Goal: Transaction & Acquisition: Purchase product/service

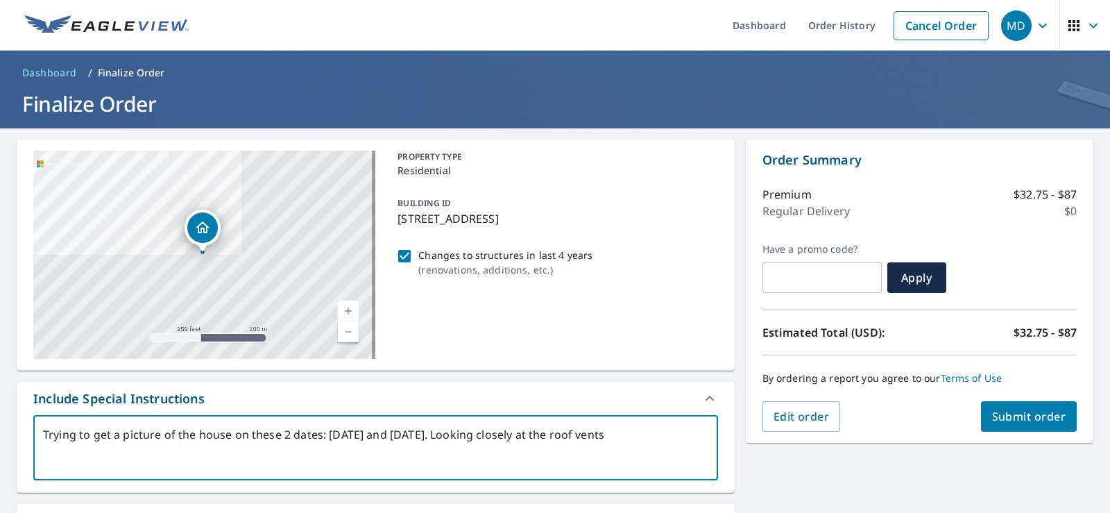
scroll to position [69, 0]
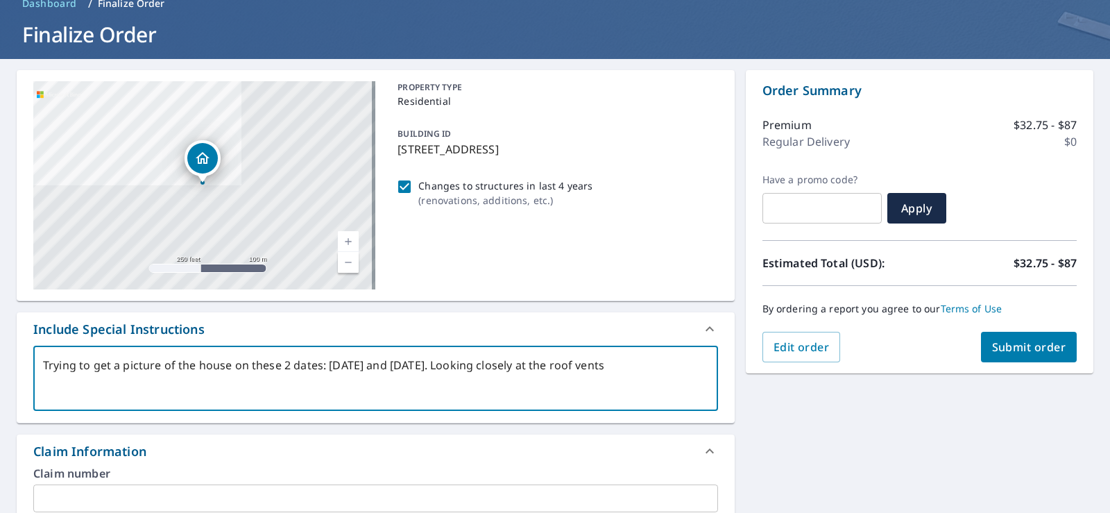
click at [121, 364] on textarea "Trying to get a picture of the house on these 2 dates: January 8, 2025 and Janu…" at bounding box center [375, 379] width 665 height 40
click at [173, 366] on textarea "Trying to get roof picture of the house on these 2 dates: January 8, 2025 and J…" at bounding box center [375, 379] width 665 height 40
click at [74, 382] on textarea "Trying to get roof pictures of the house on these 2 dates: January 8, 2025 and …" at bounding box center [375, 379] width 665 height 40
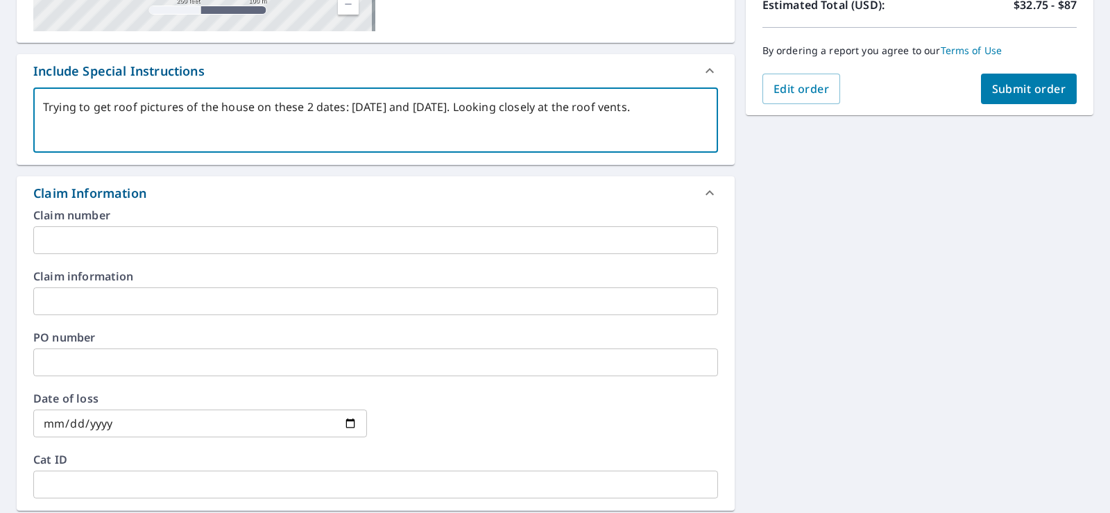
scroll to position [347, 0]
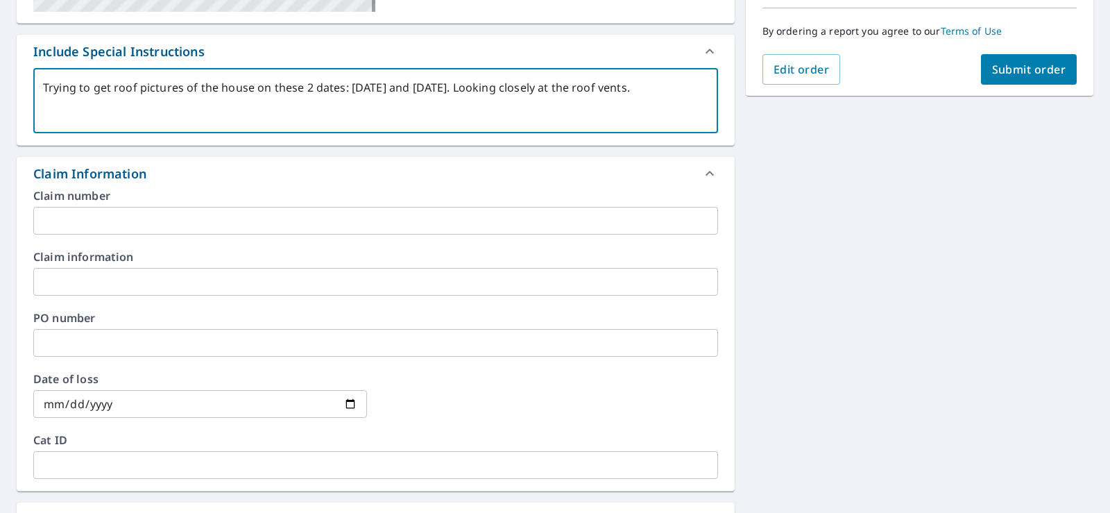
type textarea "Trying to get roof pictures of the house on these 2 dates: January 8, 2025 and …"
click at [46, 402] on input "date" at bounding box center [200, 404] width 334 height 28
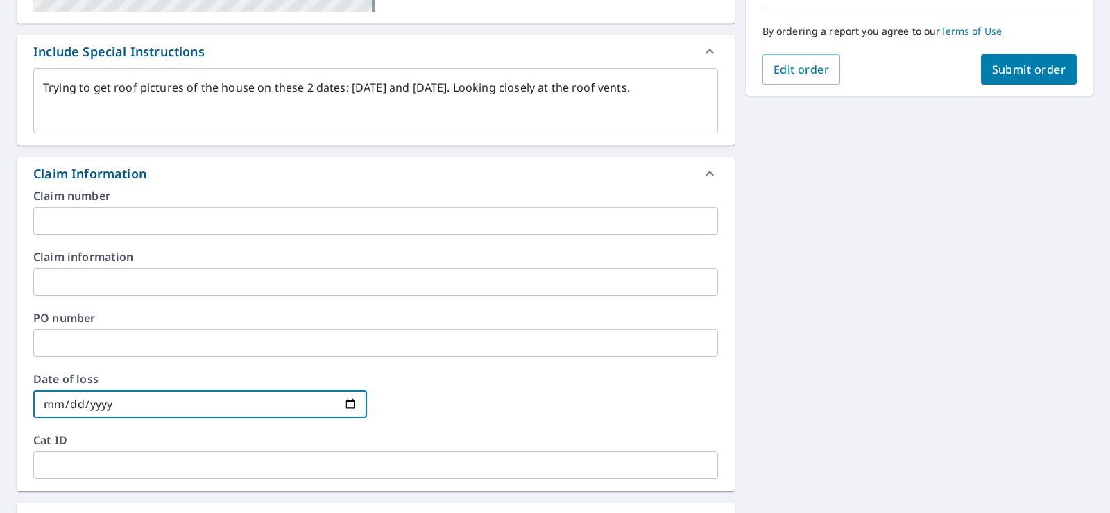
click at [350, 407] on input "date" at bounding box center [200, 404] width 334 height 28
type input "[DATE]"
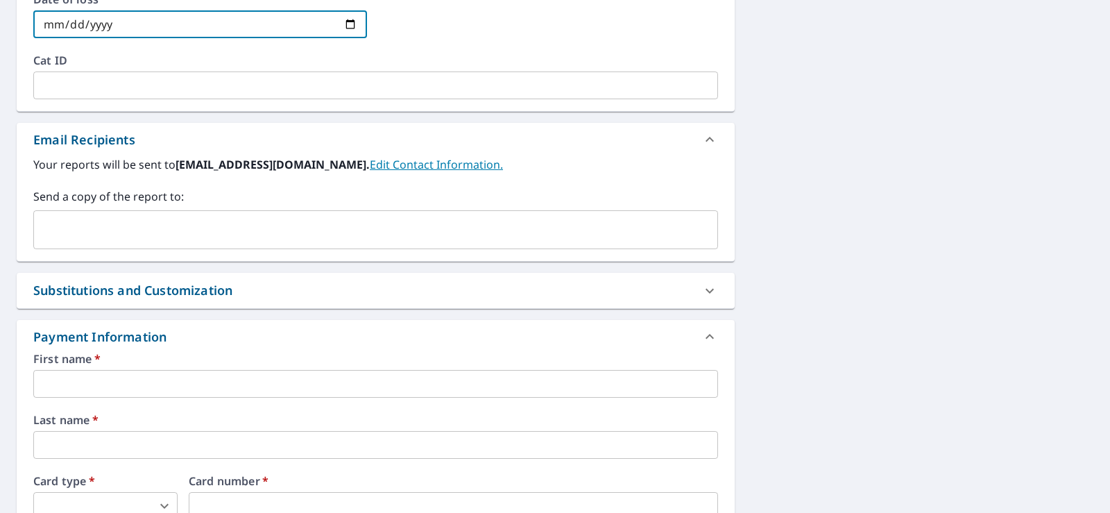
scroll to position [763, 0]
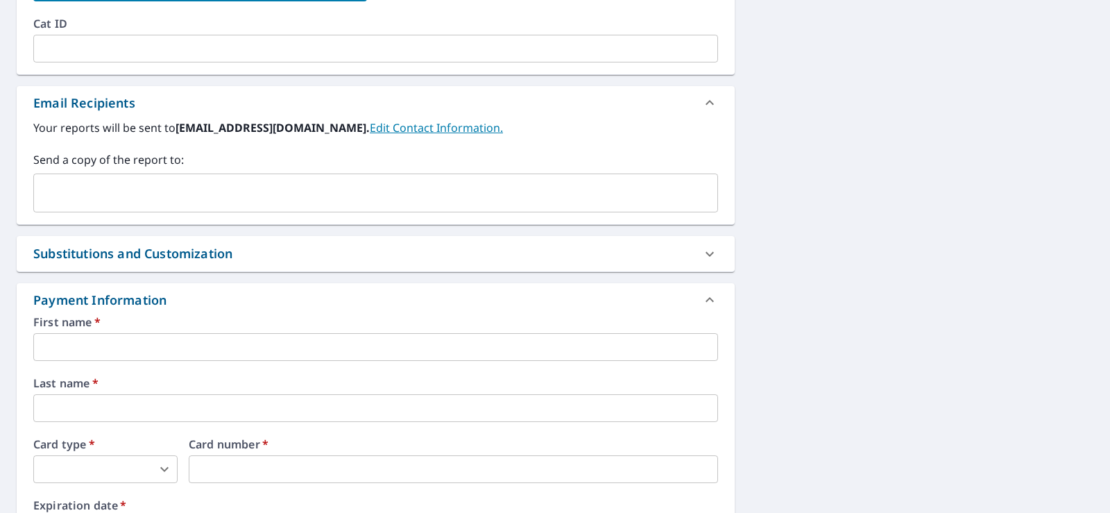
click at [310, 259] on div "Substitutions and Customization" at bounding box center [363, 253] width 660 height 19
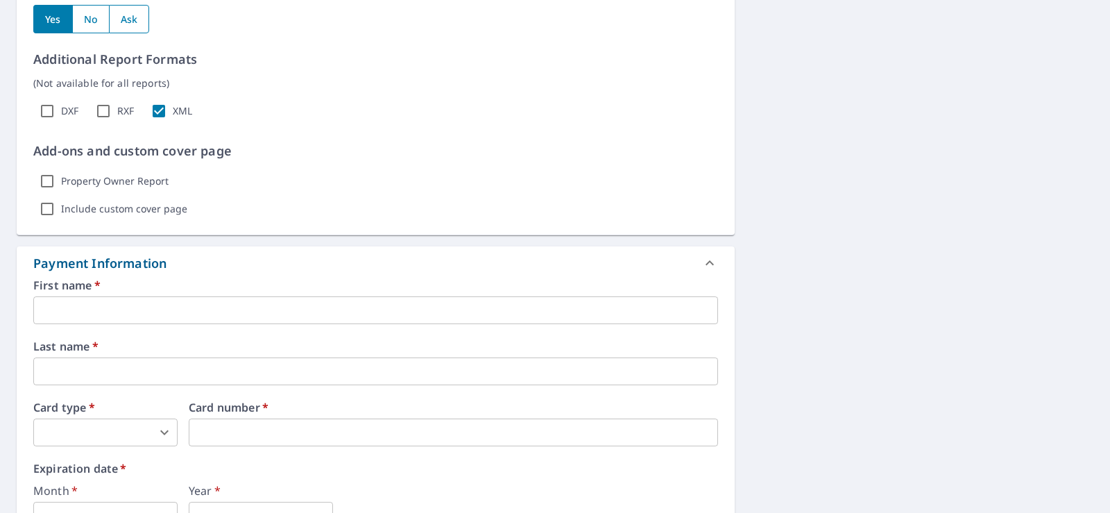
scroll to position [1249, 0]
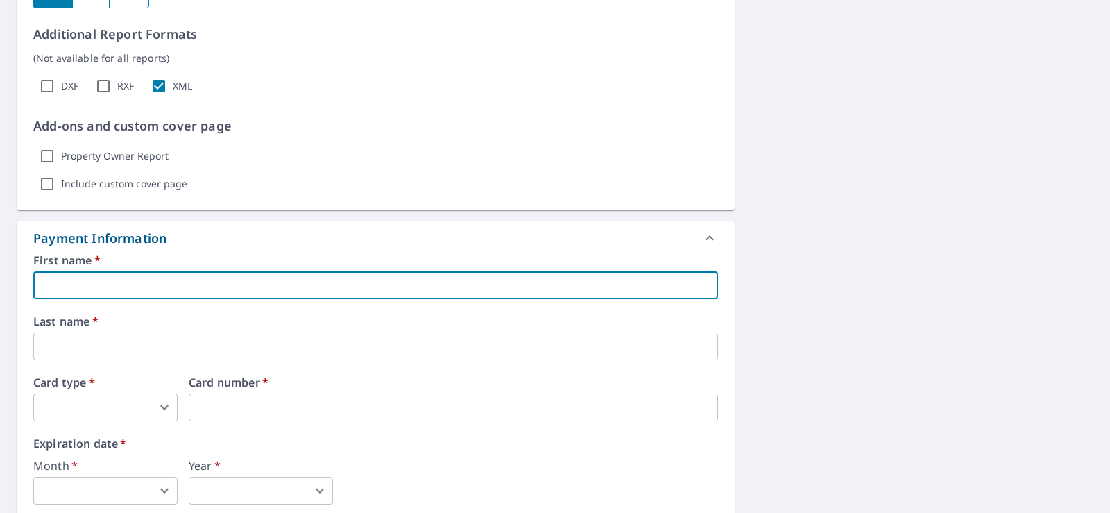
click at [42, 289] on input "text" at bounding box center [375, 285] width 685 height 28
type input "[PERSON_NAME]"
type input "melisdittrich@yahoo.com"
type input "[PERSON_NAME]"
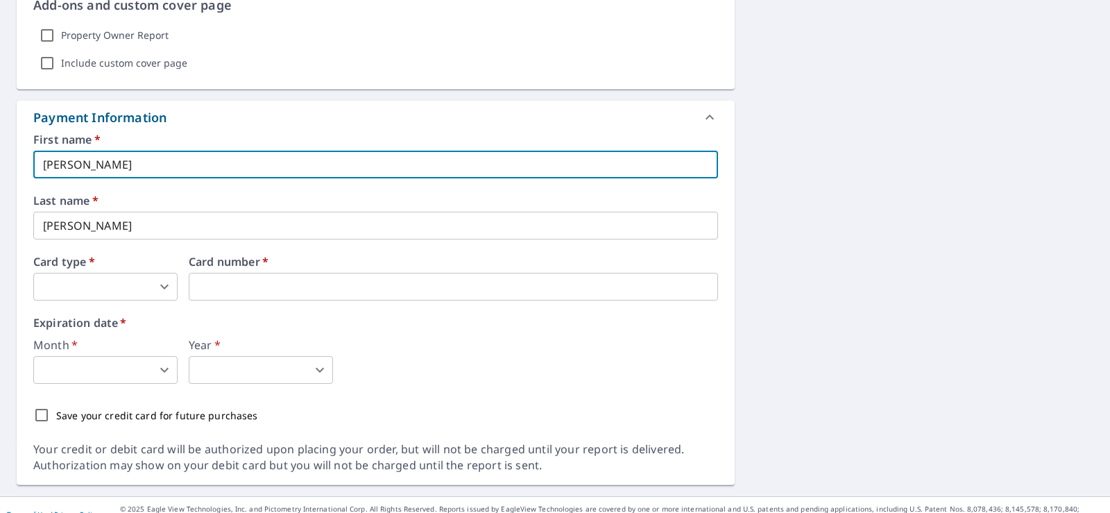
scroll to position [1387, 0]
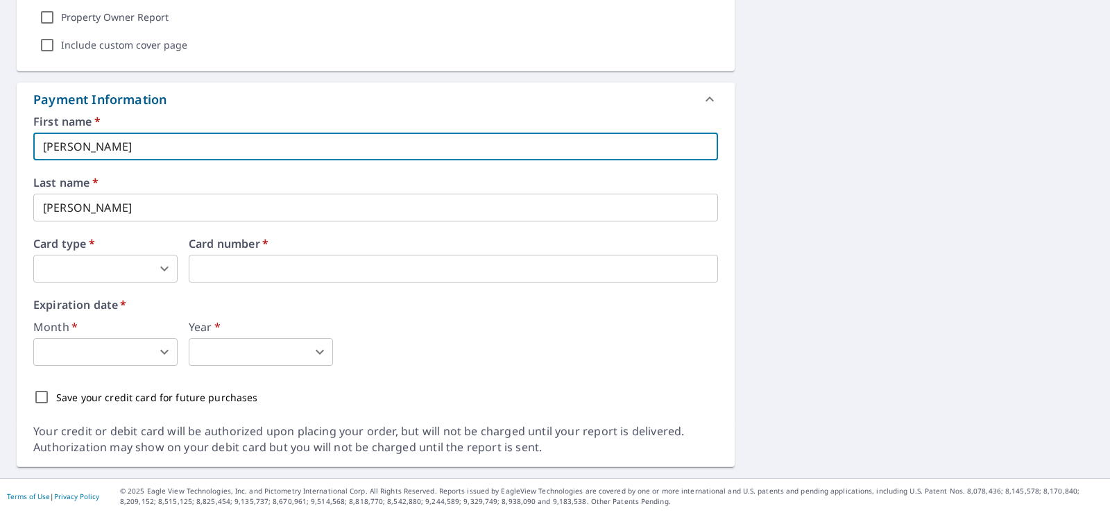
click at [162, 269] on body "MD MD Dashboard Order History Cancel Order MD Dashboard / Finalize Order Finali…" at bounding box center [555, 256] width 1110 height 513
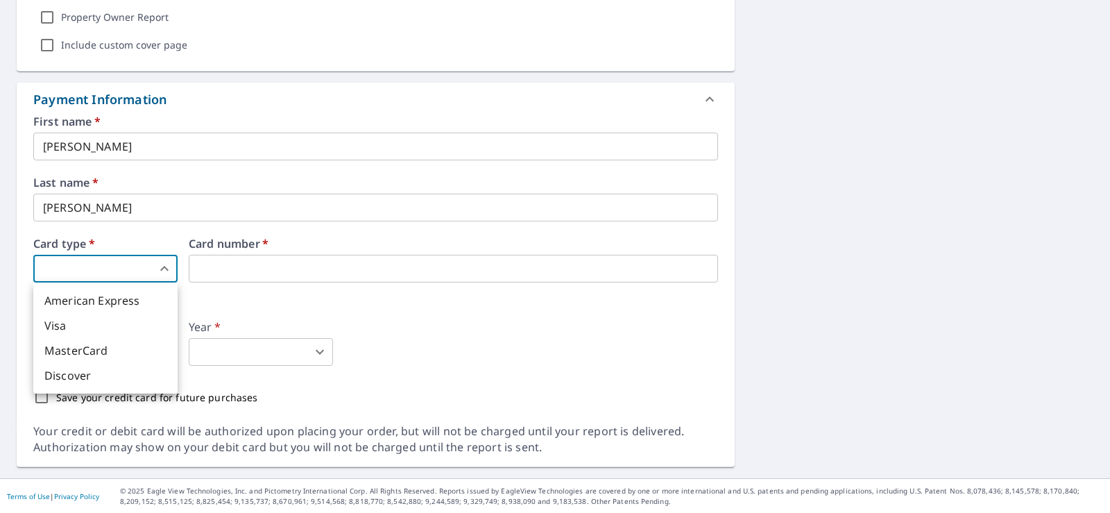
click at [65, 349] on li "MasterCard" at bounding box center [105, 350] width 144 height 25
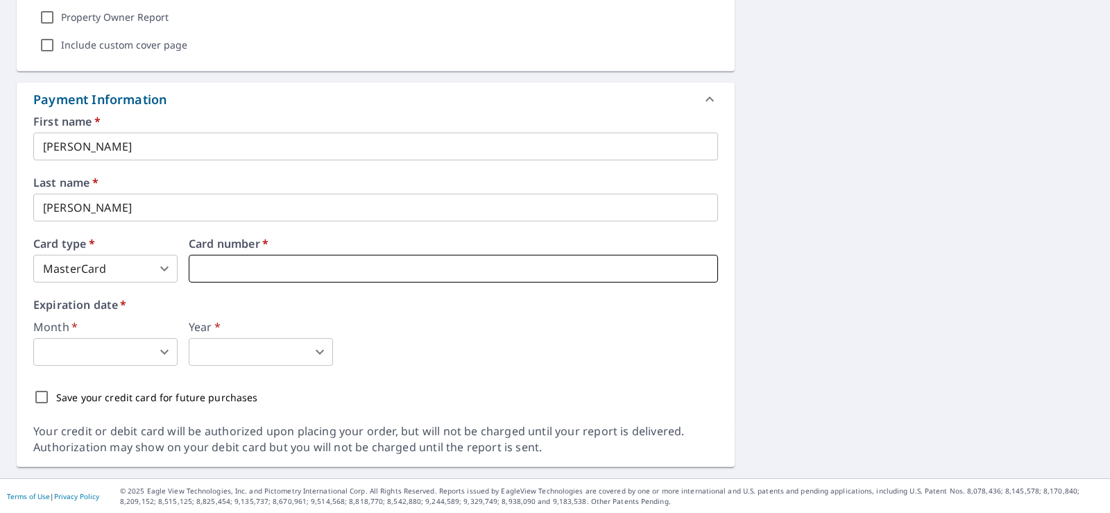
click at [194, 274] on iframe at bounding box center [453, 269] width 529 height 28
click at [167, 274] on body "MD MD Dashboard Order History Cancel Order MD Dashboard / Finalize Order Finali…" at bounding box center [555, 256] width 1110 height 513
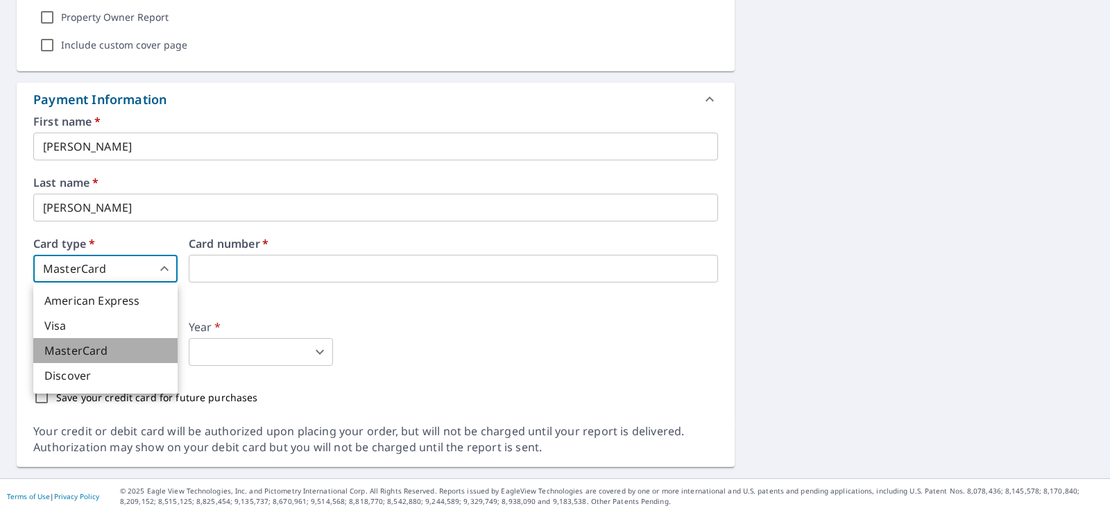
click at [126, 348] on li "MasterCard" at bounding box center [105, 350] width 144 height 25
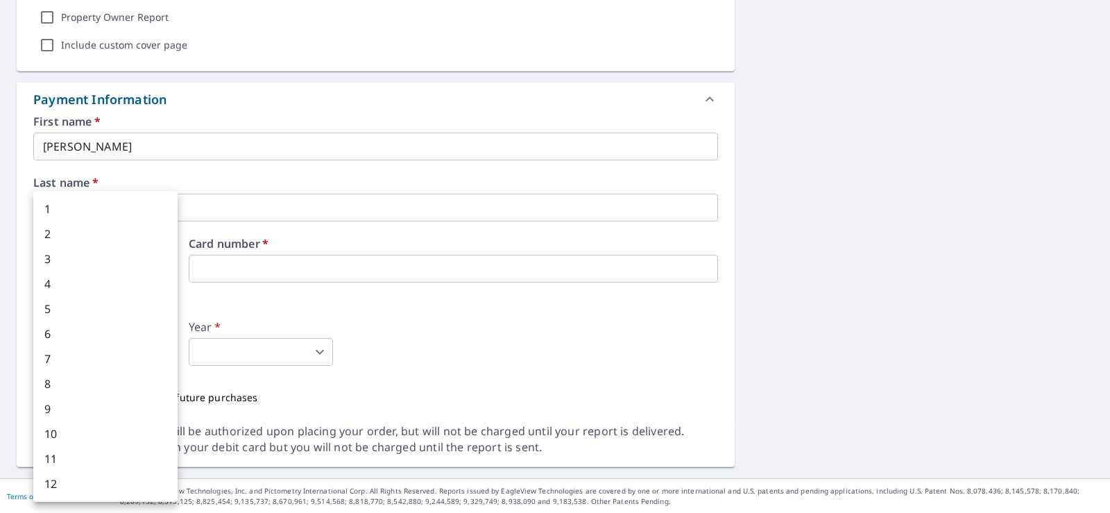
click at [163, 350] on body "MD MD Dashboard Order History Cancel Order MD Dashboard / Finalize Order Finali…" at bounding box center [555, 256] width 1110 height 513
click at [80, 387] on li "8" at bounding box center [105, 383] width 144 height 25
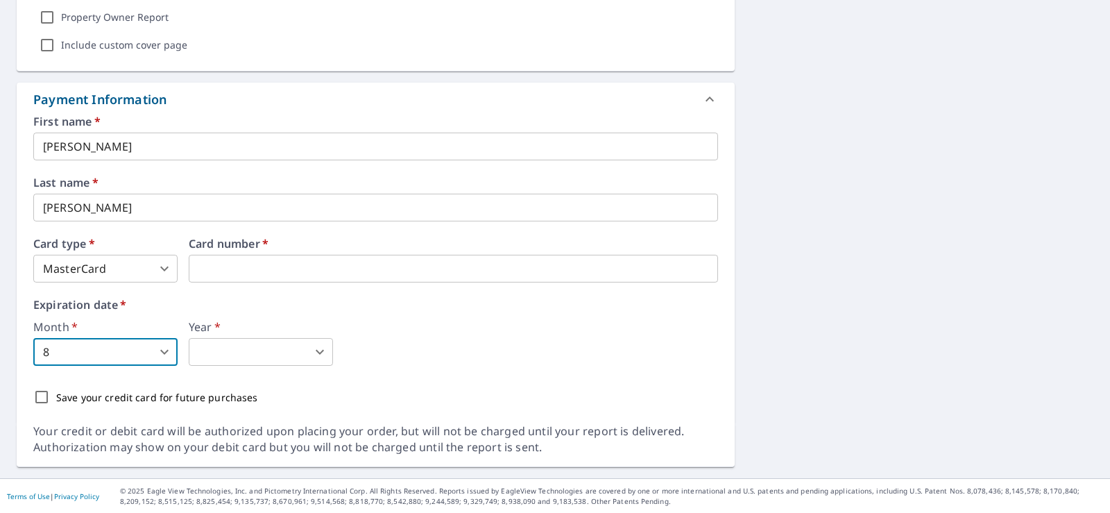
click at [219, 348] on body "MD MD Dashboard Order History Cancel Order MD Dashboard / Finalize Order Finali…" at bounding box center [555, 256] width 1110 height 513
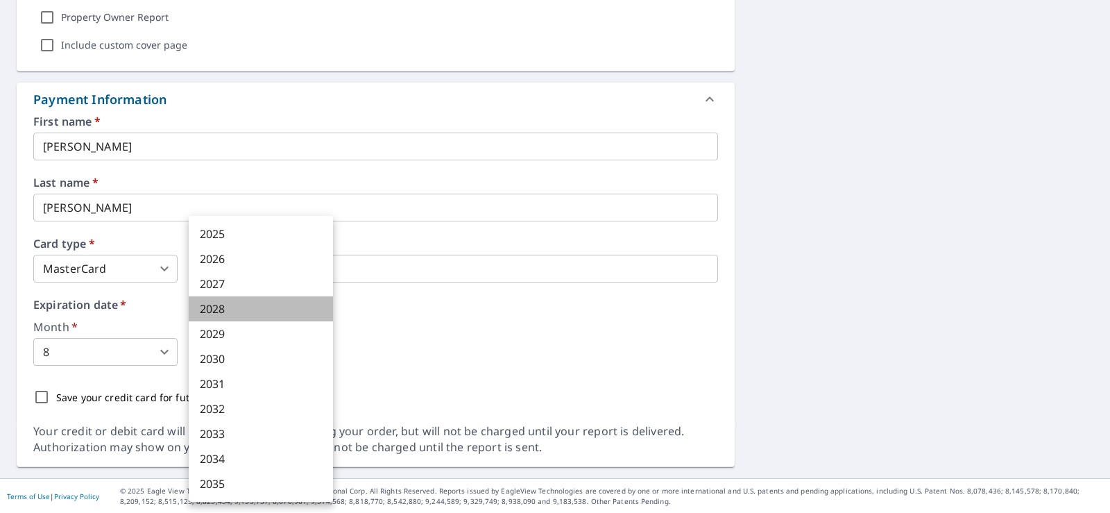
click at [241, 310] on li "2028" at bounding box center [261, 308] width 144 height 25
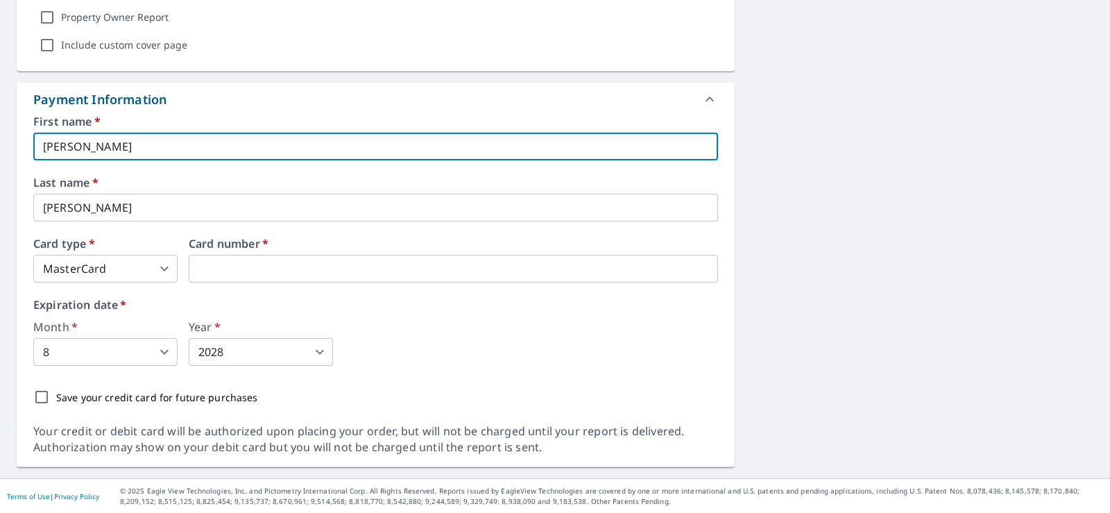
click at [89, 151] on input "[PERSON_NAME]" at bounding box center [375, 147] width 685 height 28
click at [92, 215] on input "[PERSON_NAME]" at bounding box center [375, 208] width 685 height 28
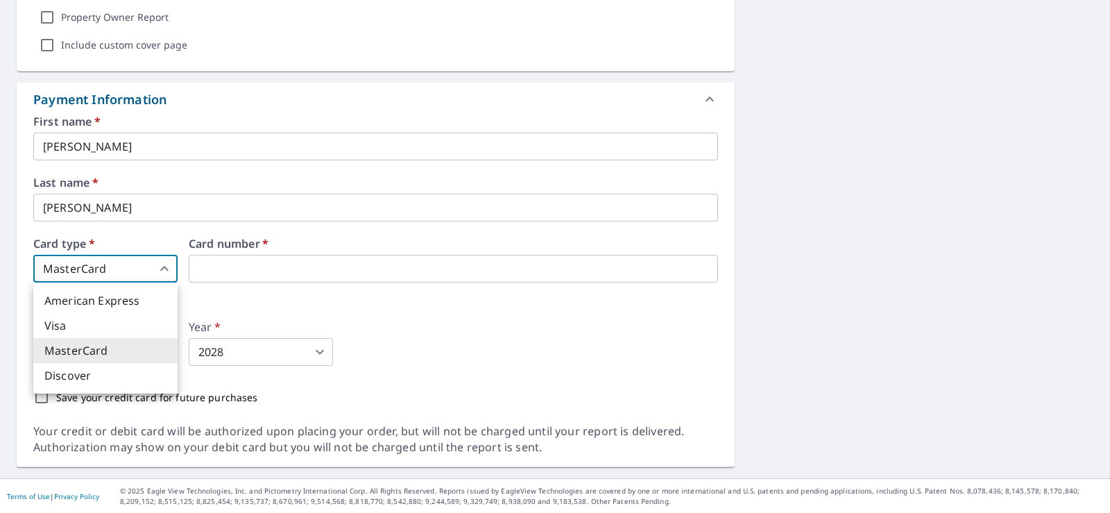
click at [112, 268] on body "MD MD Dashboard Order History Cancel Order MD Dashboard / Finalize Order Finali…" at bounding box center [555, 256] width 1110 height 513
click at [123, 349] on li "MasterCard" at bounding box center [105, 350] width 144 height 25
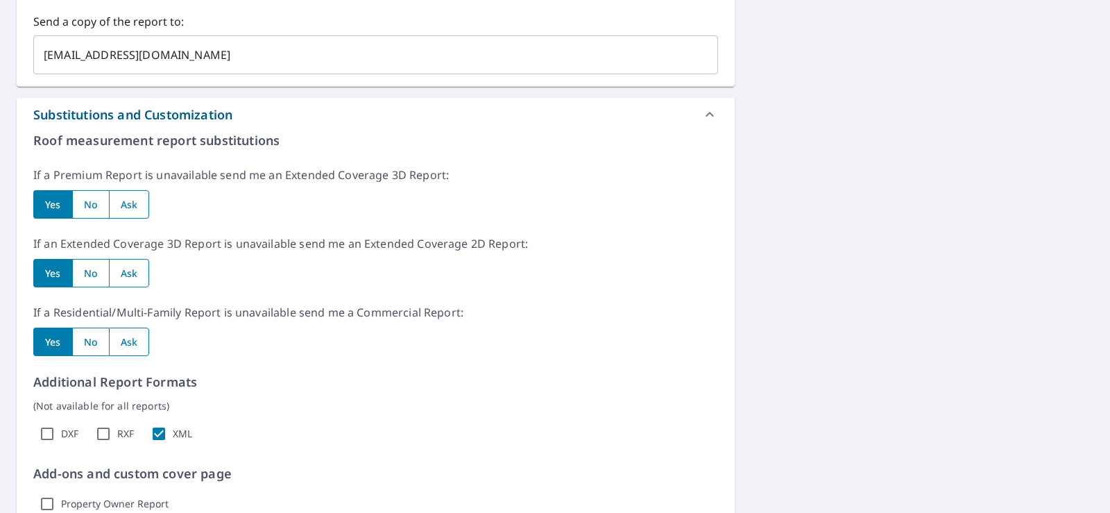
scroll to position [694, 0]
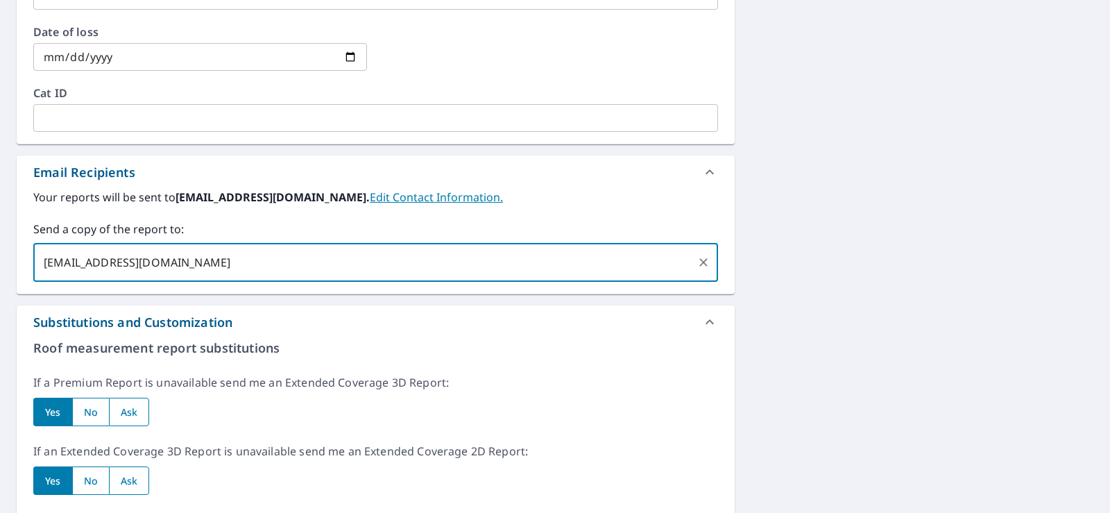
click at [193, 260] on input "melisdittrich@yahoo.com" at bounding box center [365, 262] width 651 height 26
click at [448, 262] on input "melisdittrich@yahoo.com" at bounding box center [365, 262] width 651 height 26
click at [206, 262] on icon at bounding box center [209, 262] width 6 height 6
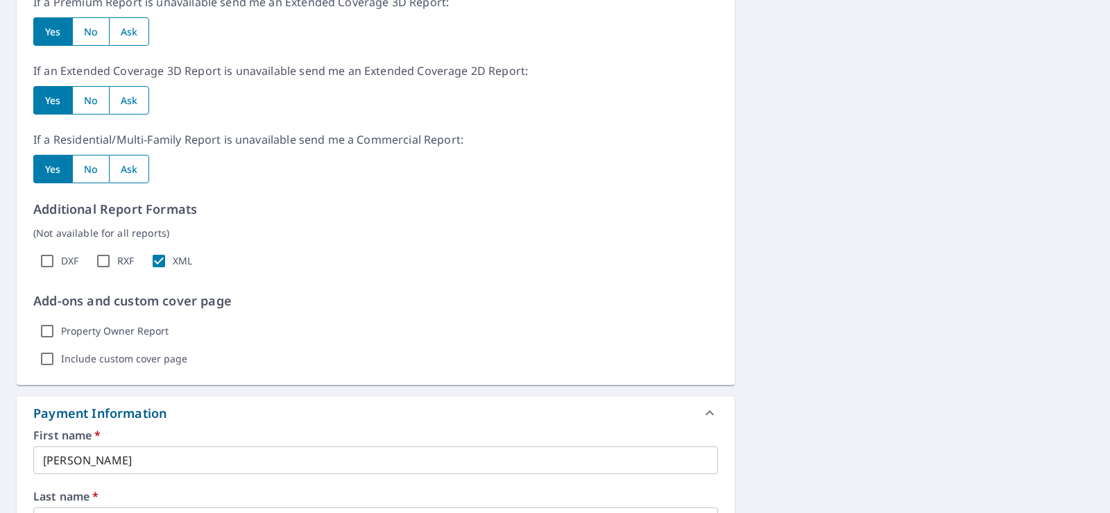
scroll to position [1110, 0]
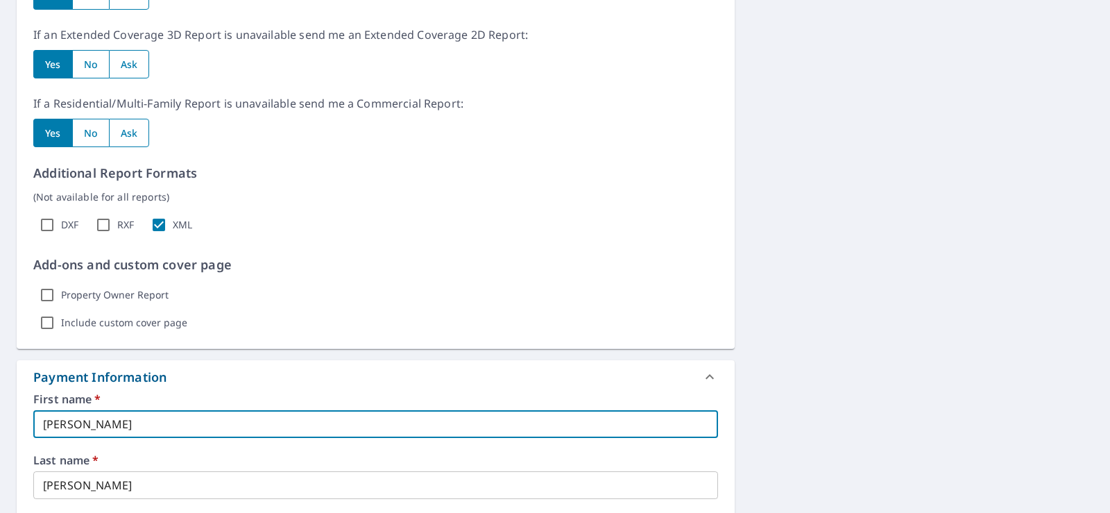
click at [90, 423] on input "[PERSON_NAME]" at bounding box center [375, 424] width 685 height 28
type input "M"
type input "[PERSON_NAME]"
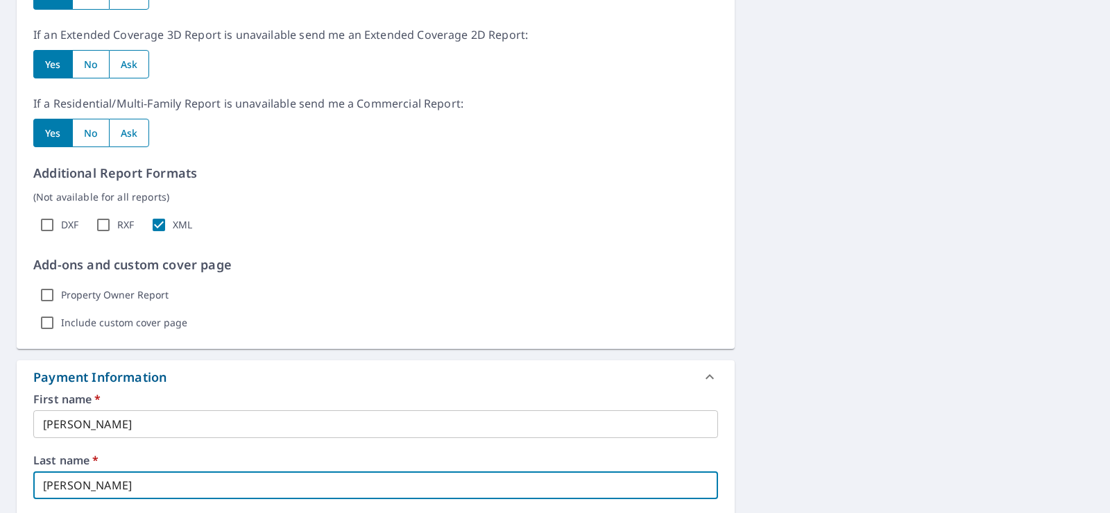
click at [89, 488] on input "[PERSON_NAME]" at bounding box center [375, 485] width 685 height 28
type input "[PERSON_NAME]"
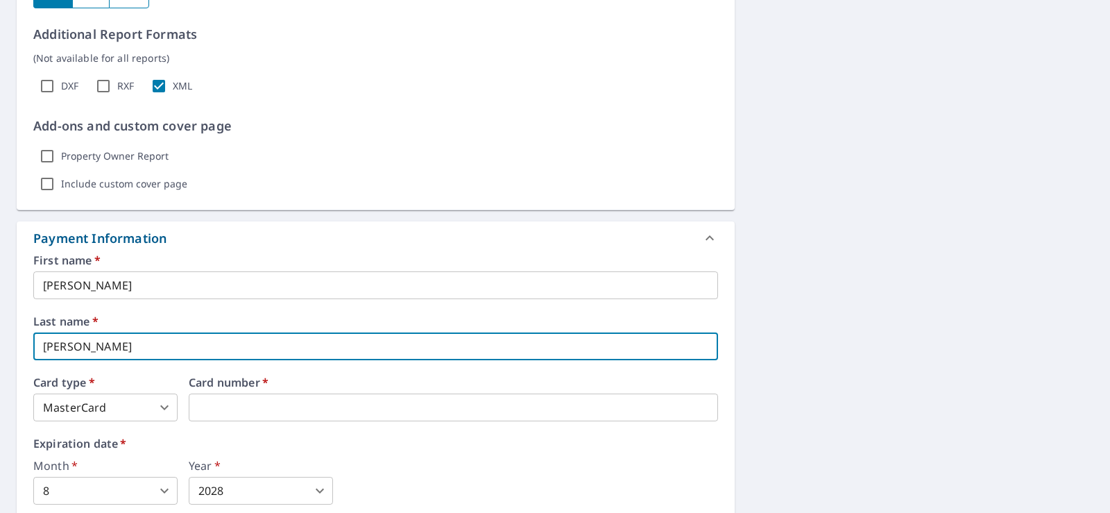
scroll to position [1318, 0]
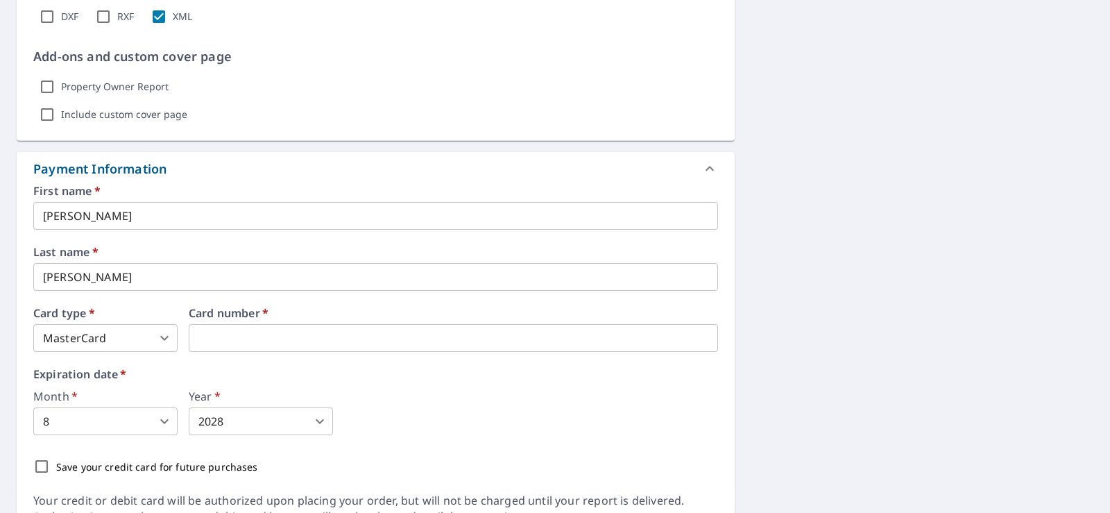
click at [110, 428] on body "MD MD Dashboard Order History Cancel Order MD Dashboard / Finalize Order Finali…" at bounding box center [555, 256] width 1110 height 513
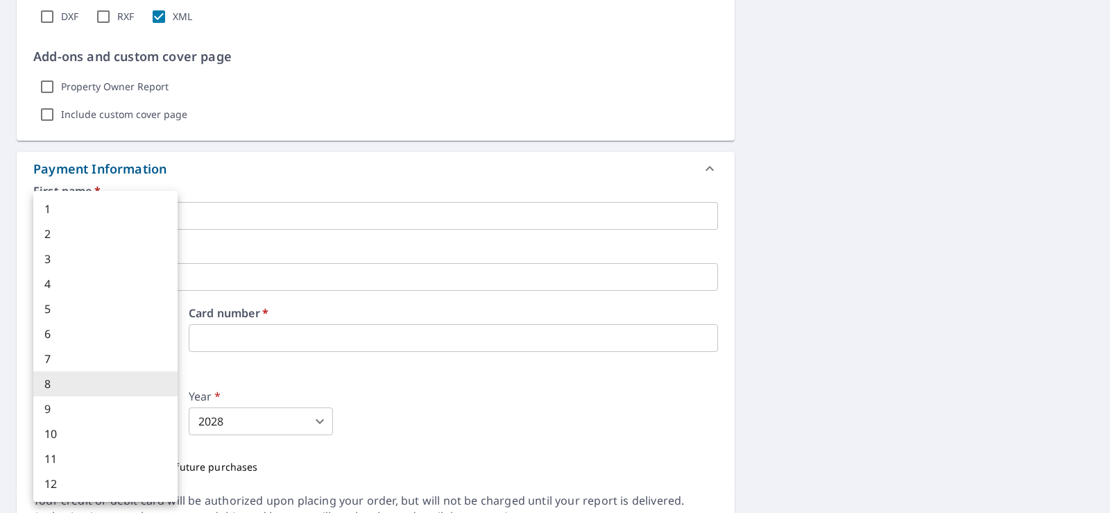
click at [58, 257] on li "3" at bounding box center [105, 258] width 144 height 25
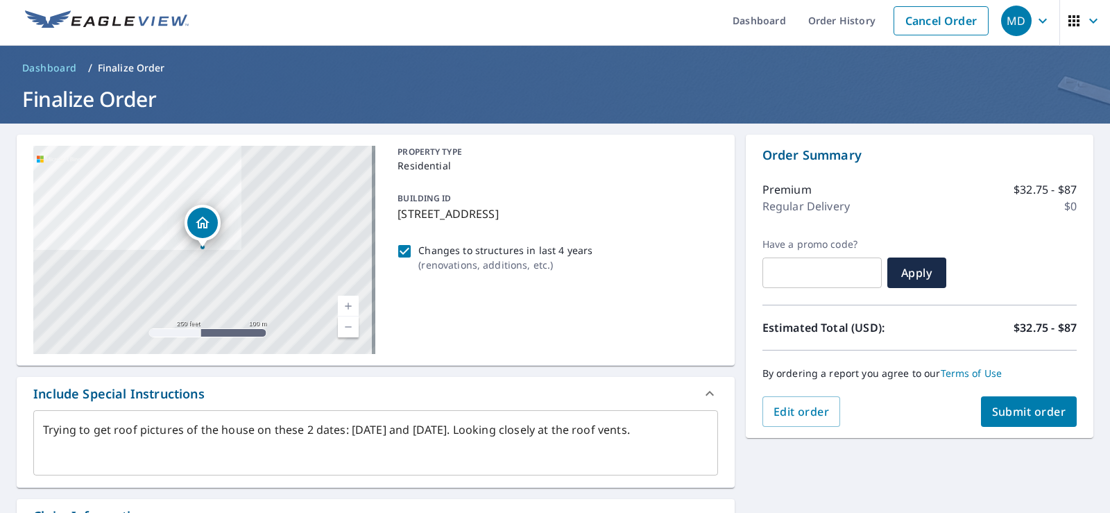
scroll to position [0, 0]
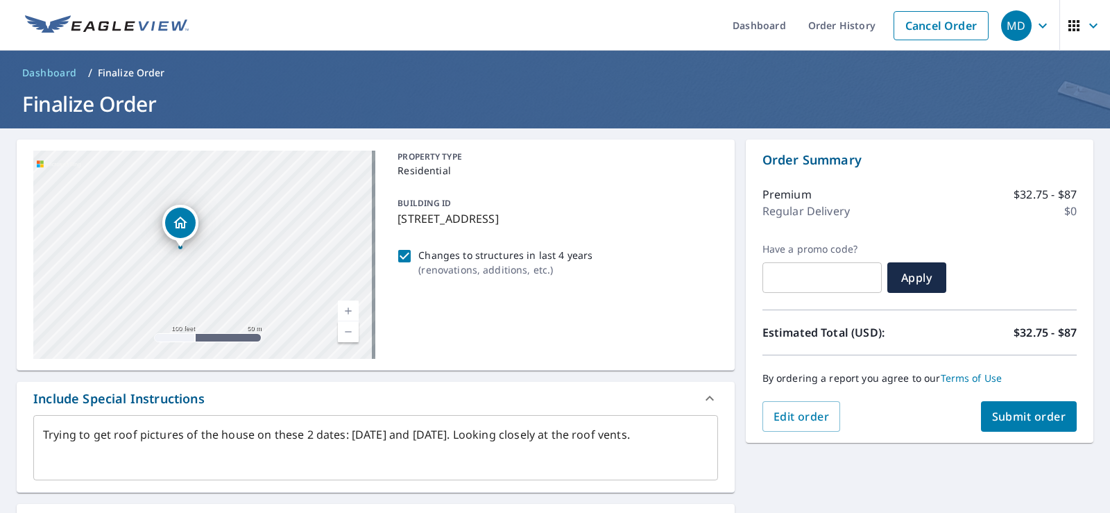
drag, startPoint x: 156, startPoint y: 241, endPoint x: 217, endPoint y: 323, distance: 102.1
click at [217, 323] on div "[STREET_ADDRESS][PERSON_NAME]" at bounding box center [204, 255] width 342 height 208
drag, startPoint x: 194, startPoint y: 246, endPoint x: 284, endPoint y: 314, distance: 112.9
click at [284, 314] on div "[STREET_ADDRESS][PERSON_NAME]" at bounding box center [204, 255] width 342 height 208
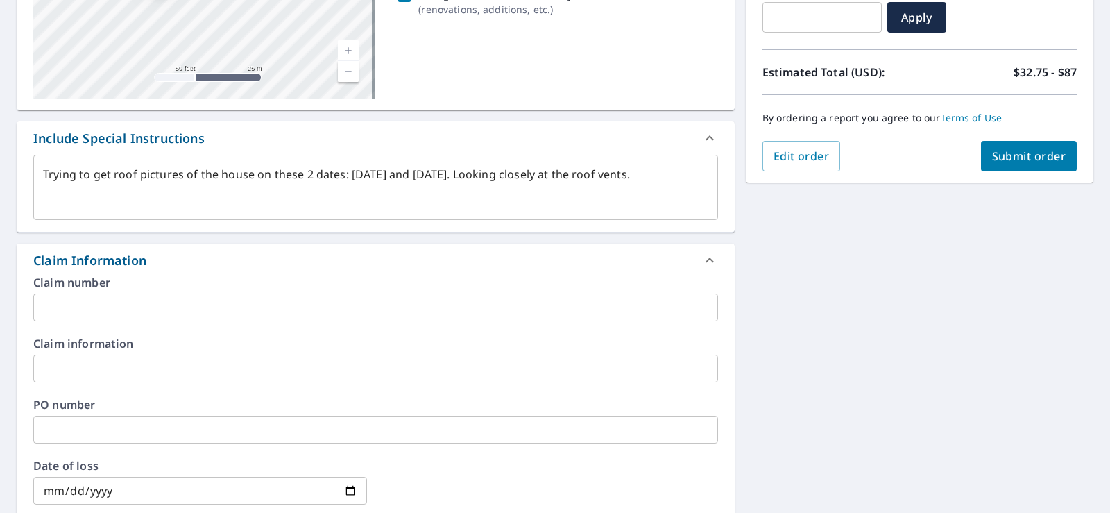
scroll to position [277, 0]
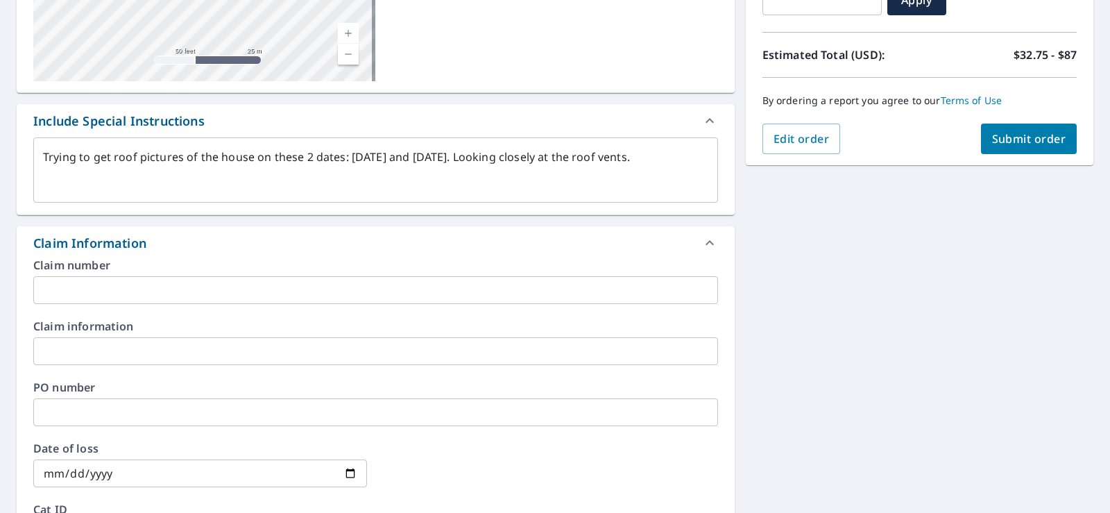
click at [86, 171] on textarea "Trying to get roof pictures of the house on these 2 dates: January 8, 2025 and …" at bounding box center [375, 171] width 665 height 40
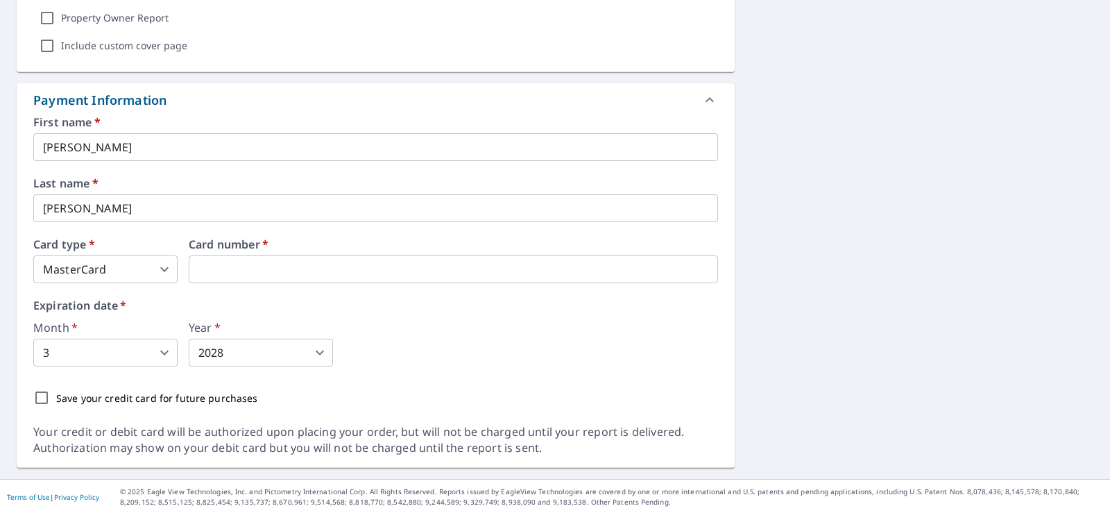
scroll to position [1387, 0]
type textarea "Trying to get roof pictures of the house on these 2 dates: January 8, 2025 and …"
click at [160, 268] on body "MD MD Dashboard Order History Cancel Order MD Dashboard / Finalize Order Finali…" at bounding box center [555, 256] width 1110 height 513
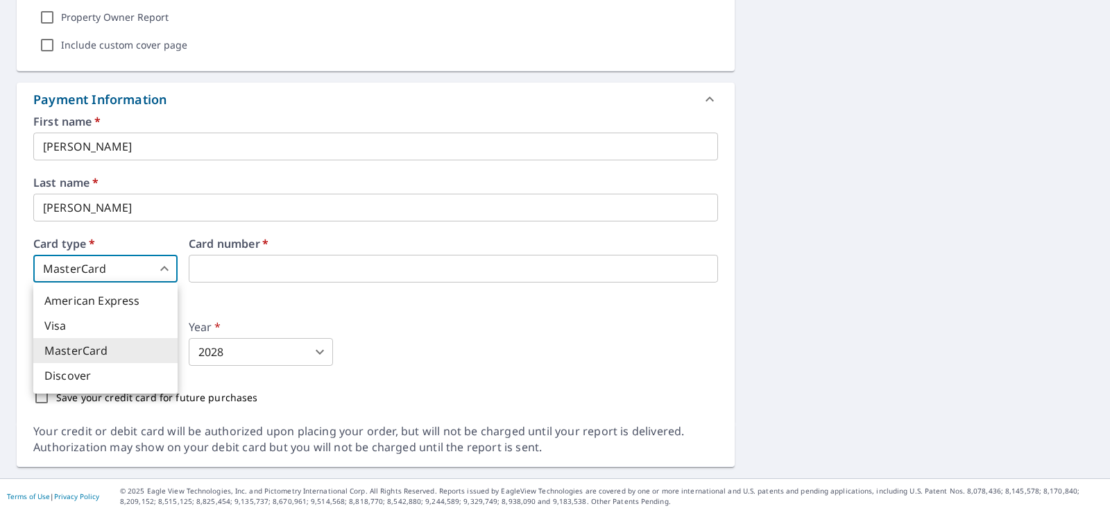
click at [76, 346] on li "MasterCard" at bounding box center [105, 350] width 144 height 25
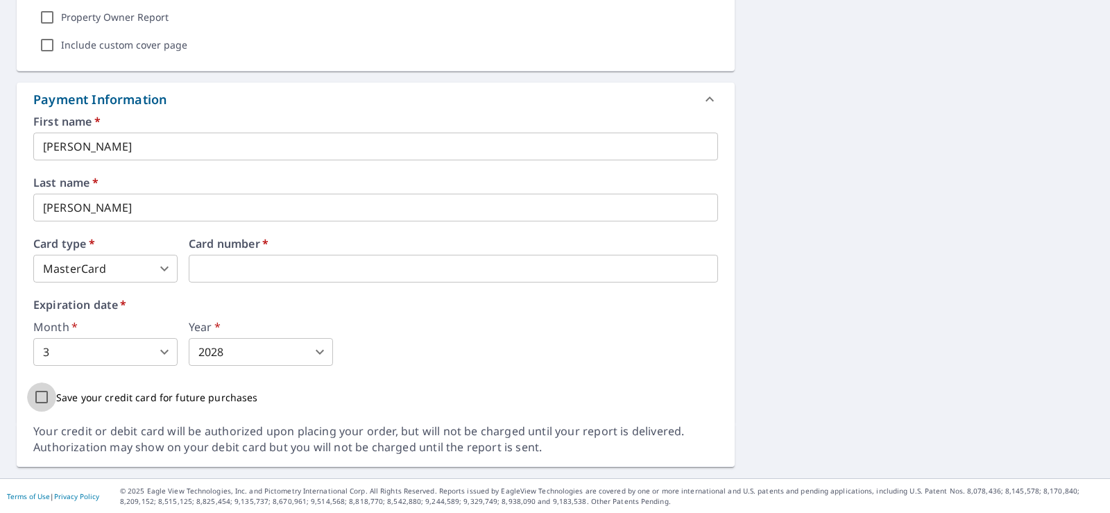
click at [42, 399] on input "Save your credit card for future purchases" at bounding box center [41, 396] width 29 height 29
checkbox input "true"
click at [106, 212] on input "[PERSON_NAME]" at bounding box center [375, 208] width 685 height 28
click at [211, 259] on iframe at bounding box center [453, 268] width 529 height 28
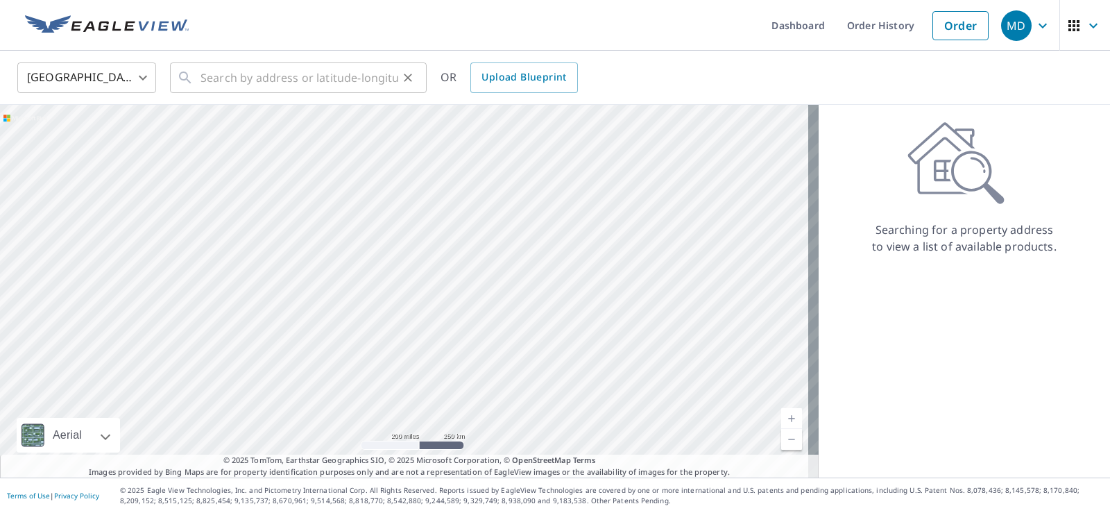
click at [200, 80] on div "​" at bounding box center [298, 77] width 257 height 31
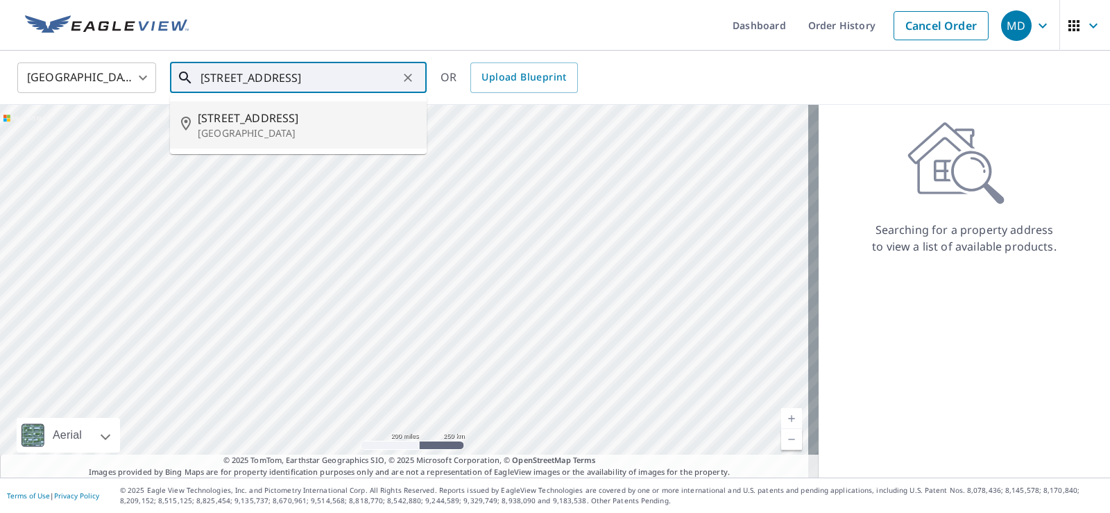
click at [211, 123] on span "[STREET_ADDRESS]" at bounding box center [307, 118] width 218 height 17
type input "[STREET_ADDRESS][PERSON_NAME]"
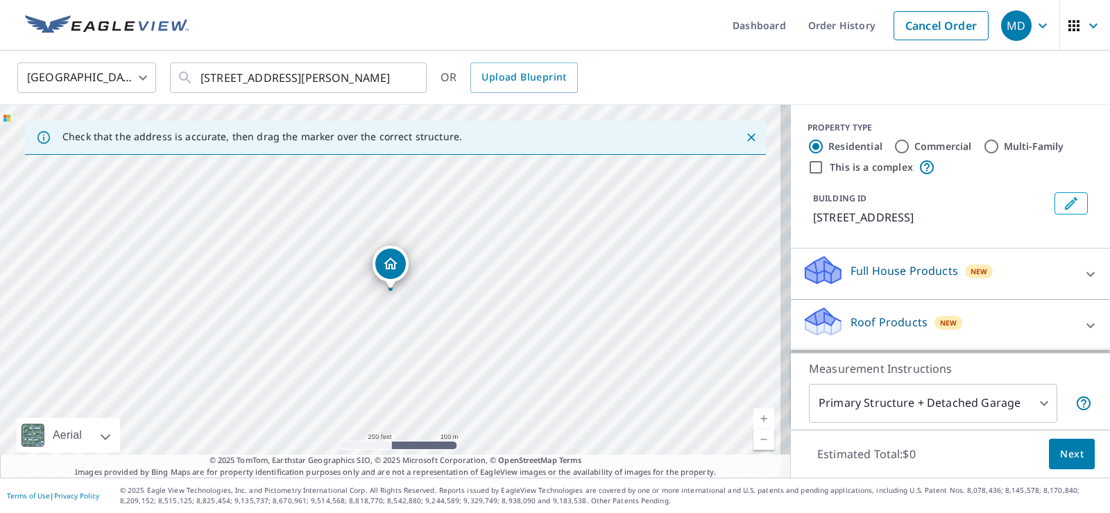
click at [1049, 320] on div "Roof Products New" at bounding box center [938, 325] width 272 height 40
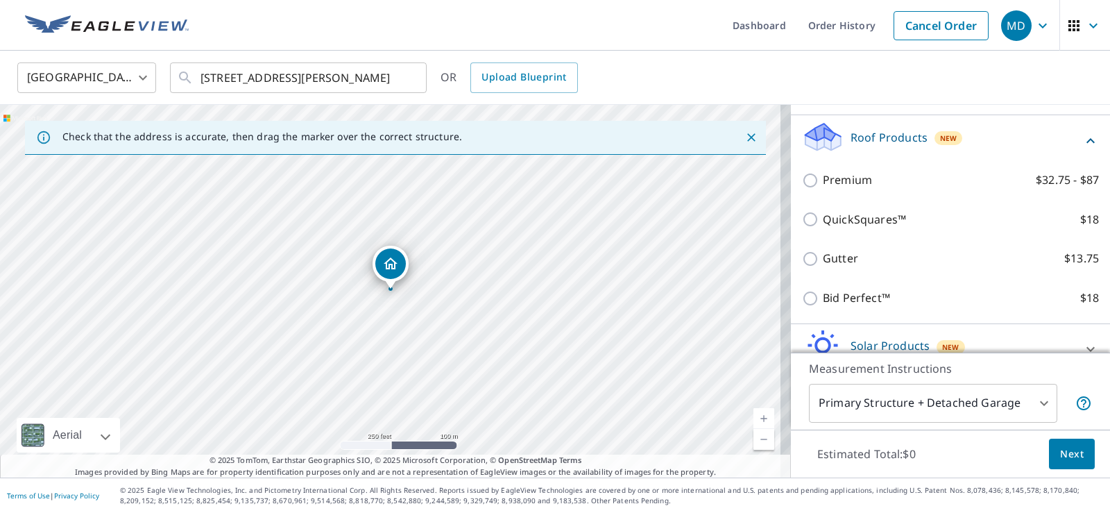
scroll to position [212, 0]
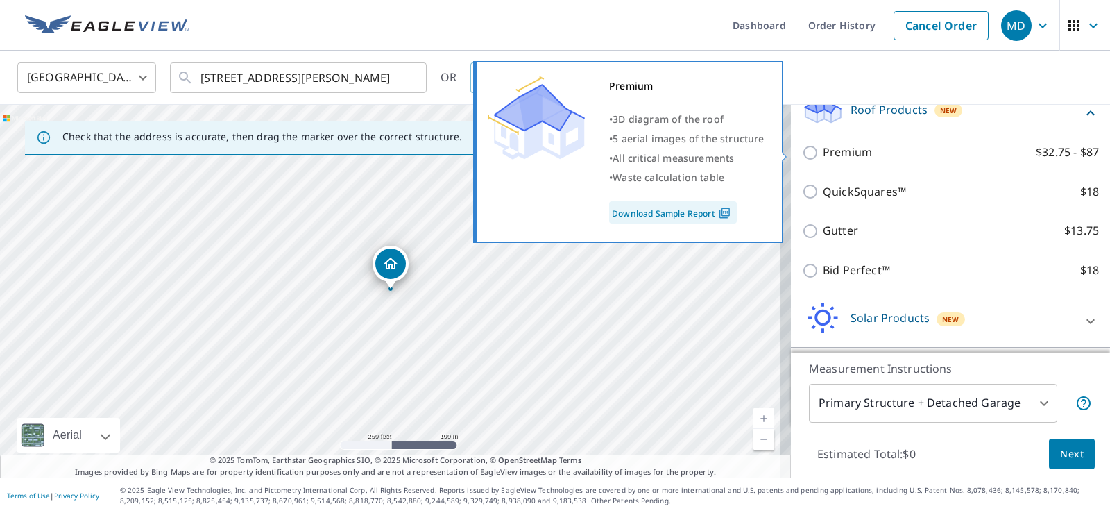
click at [802, 152] on input "Premium $32.75 - $87" at bounding box center [812, 152] width 21 height 17
checkbox input "true"
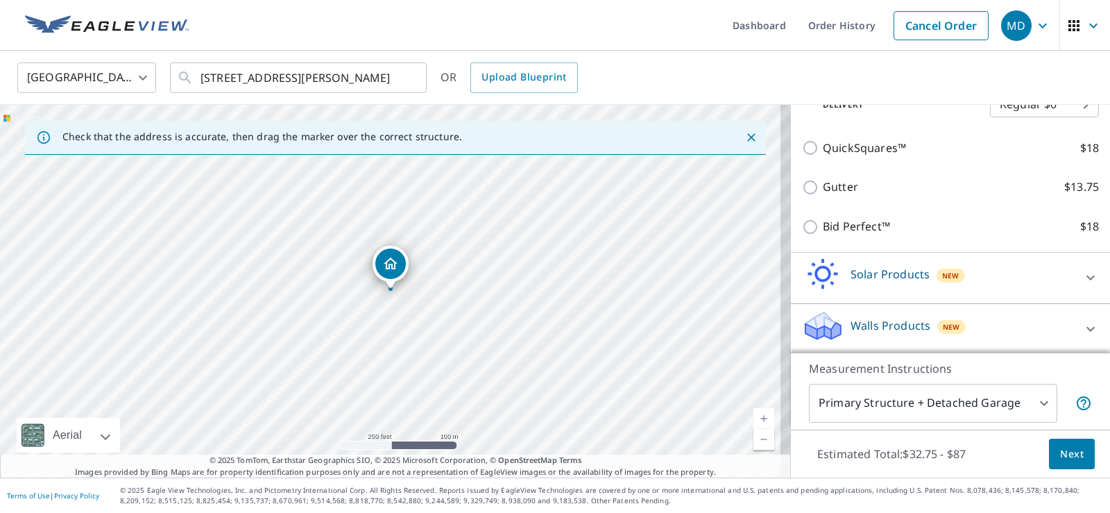
scroll to position [304, 0]
click at [1025, 403] on body "MD MD Dashboard Order History Cancel Order MD [GEOGRAPHIC_DATA] [GEOGRAPHIC_DAT…" at bounding box center [555, 256] width 1110 height 513
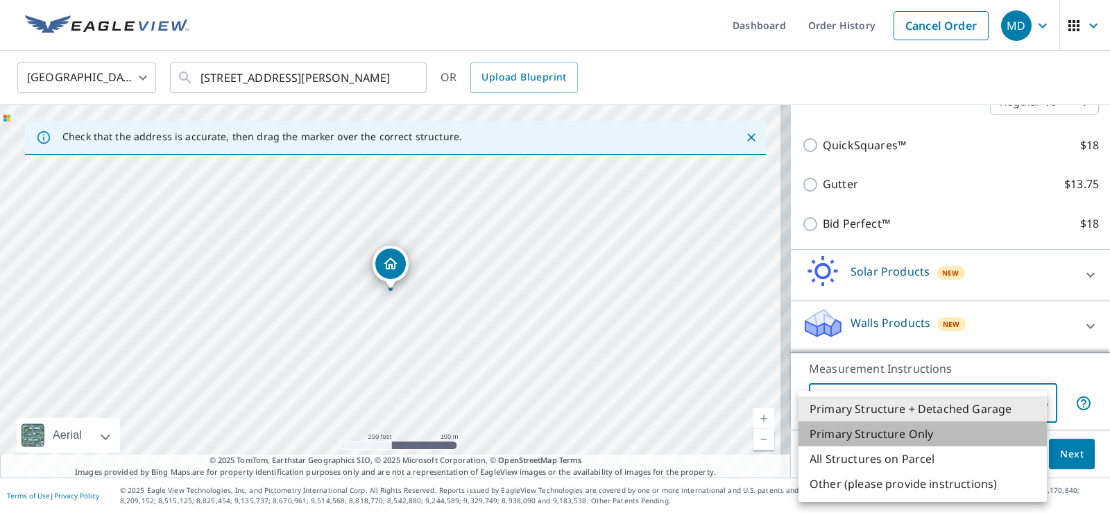
click at [871, 429] on li "Primary Structure Only" at bounding box center [922, 433] width 248 height 25
type input "2"
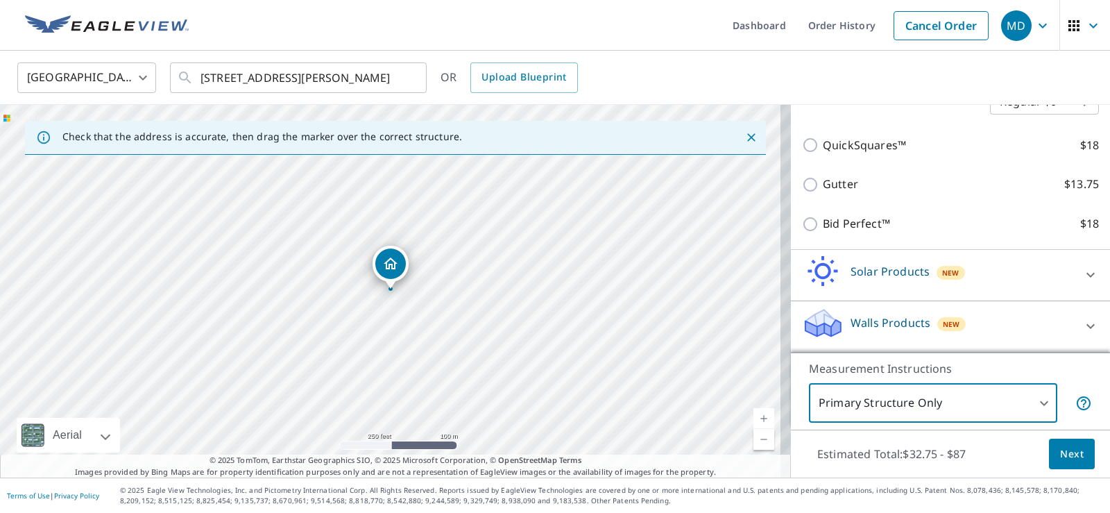
click at [1049, 450] on button "Next" at bounding box center [1072, 453] width 46 height 31
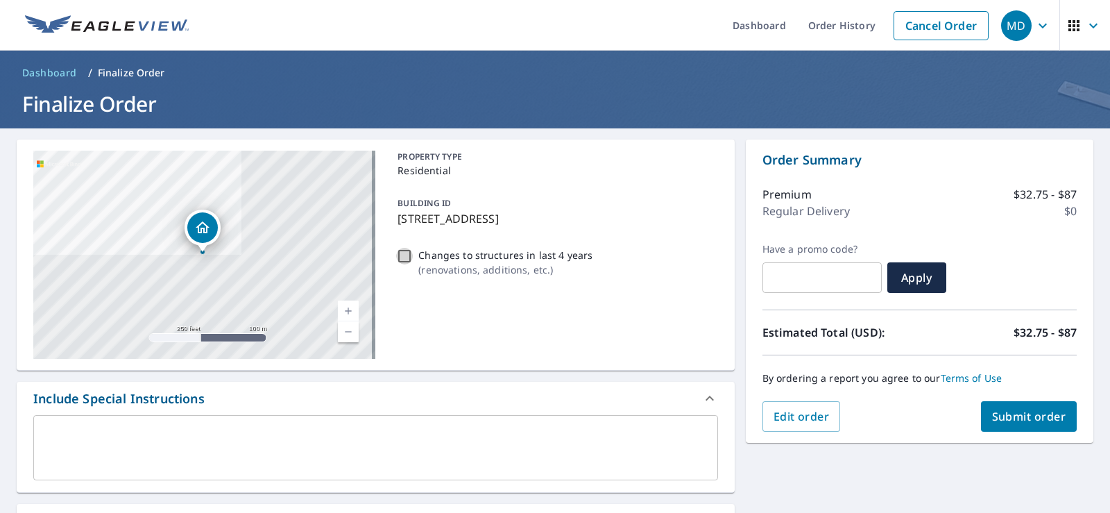
click at [400, 254] on input "Changes to structures in last 4 years ( renovations, additions, etc. )" at bounding box center [404, 256] width 17 height 17
checkbox input "true"
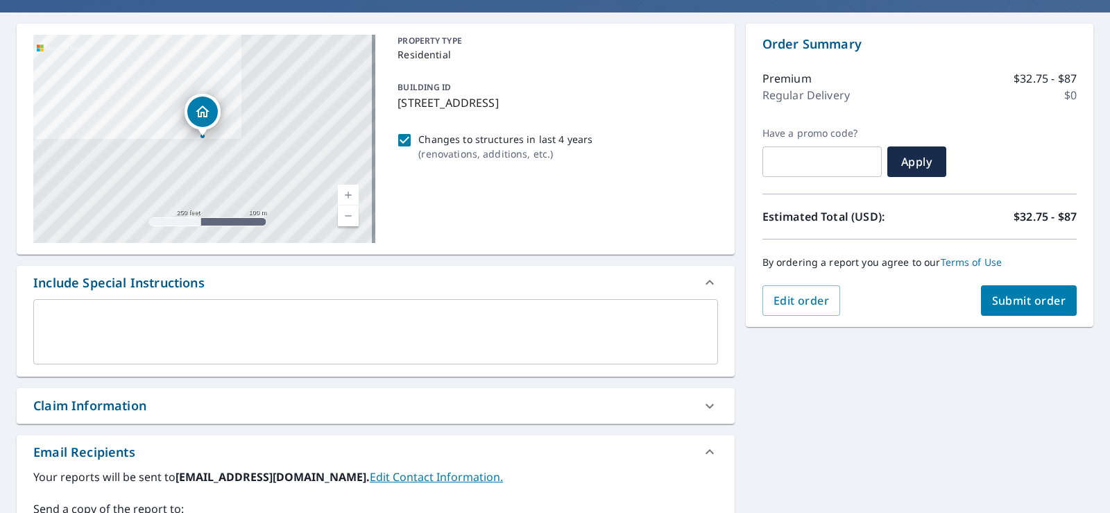
scroll to position [139, 0]
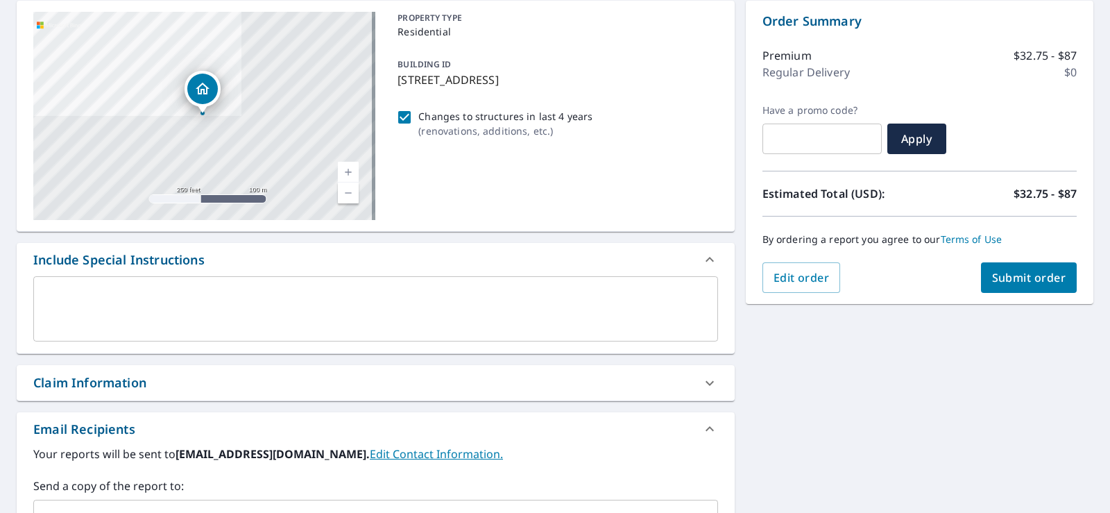
click at [51, 293] on textarea at bounding box center [375, 309] width 665 height 40
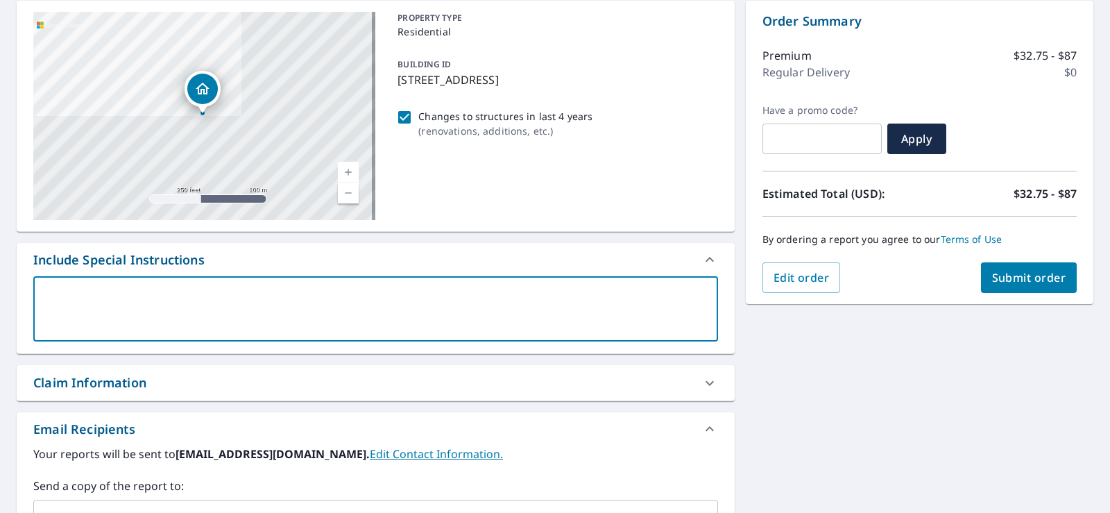
type textarea "L"
type textarea "x"
type textarea "Lo"
type textarea "x"
type textarea "Loo"
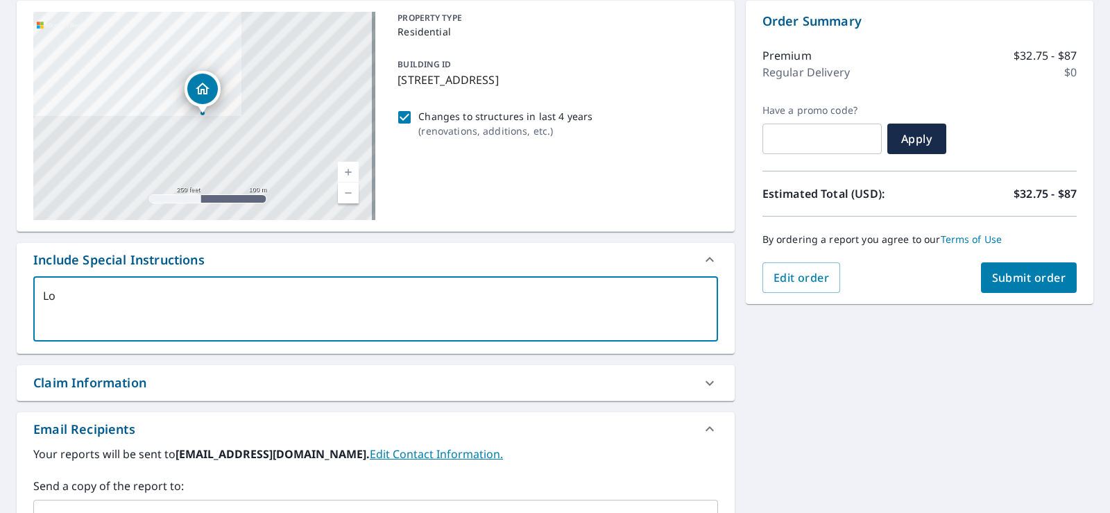
type textarea "x"
type textarea "Look"
type textarea "x"
type textarea "Looki"
type textarea "x"
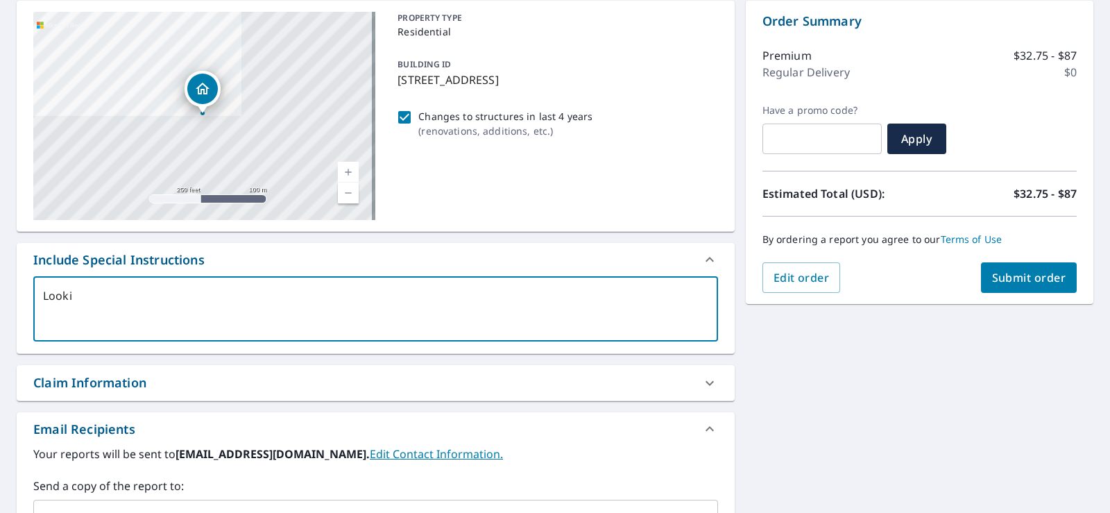
type textarea "Lookin"
type textarea "x"
type textarea "Looking"
type textarea "x"
type textarea "Looking"
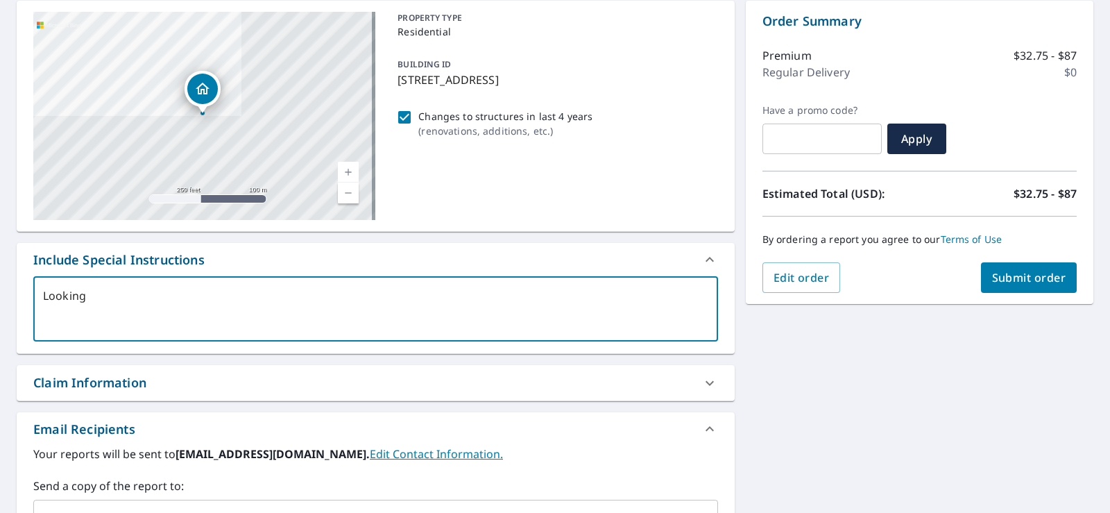
type textarea "x"
type textarea "Looking f"
type textarea "x"
type textarea "Looking fo"
type textarea "x"
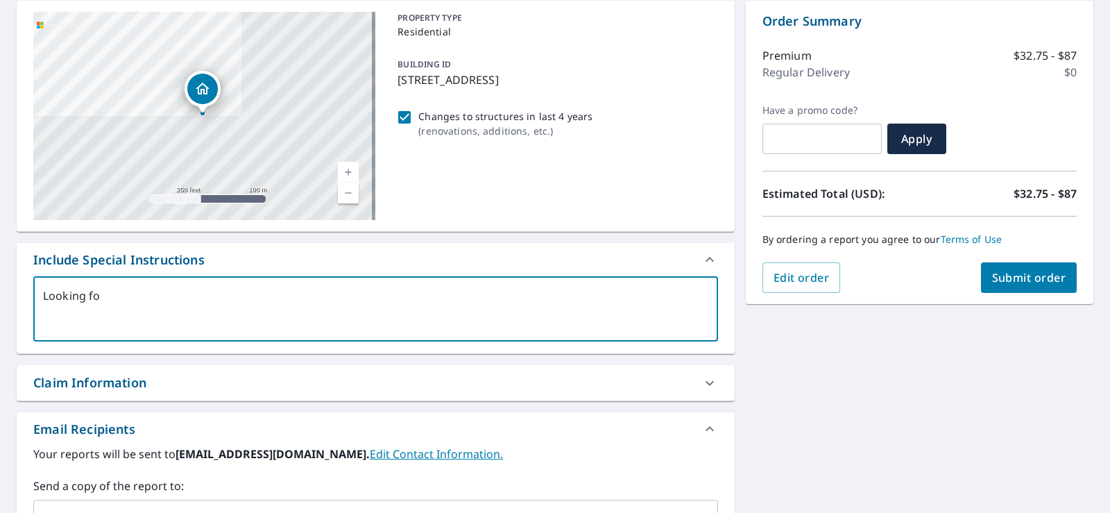
type textarea "Looking for"
type textarea "x"
type textarea "Looking for"
type textarea "x"
type textarea "Looking for r"
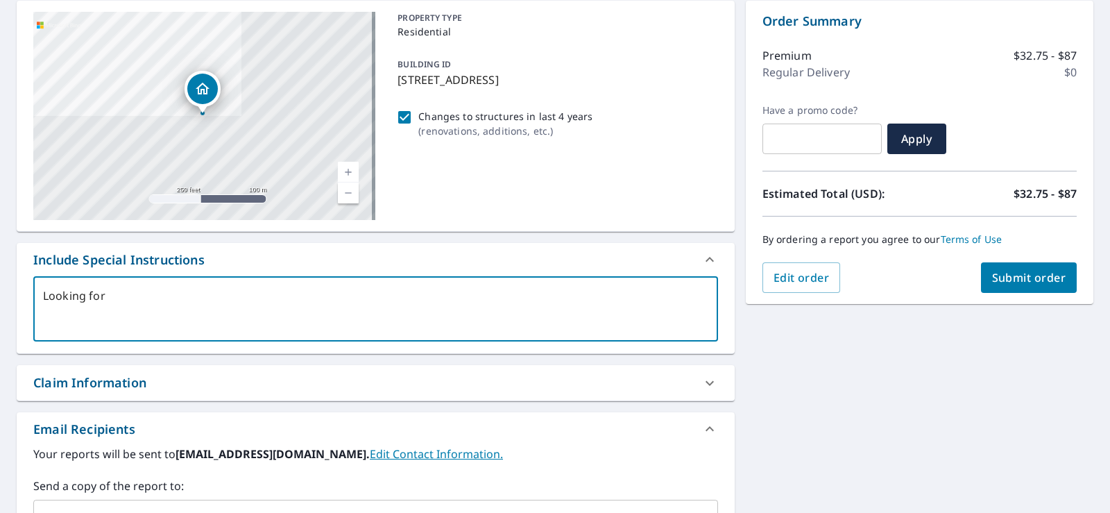
type textarea "x"
type textarea "Looking for ro"
type textarea "x"
type textarea "Looking for roo"
type textarea "x"
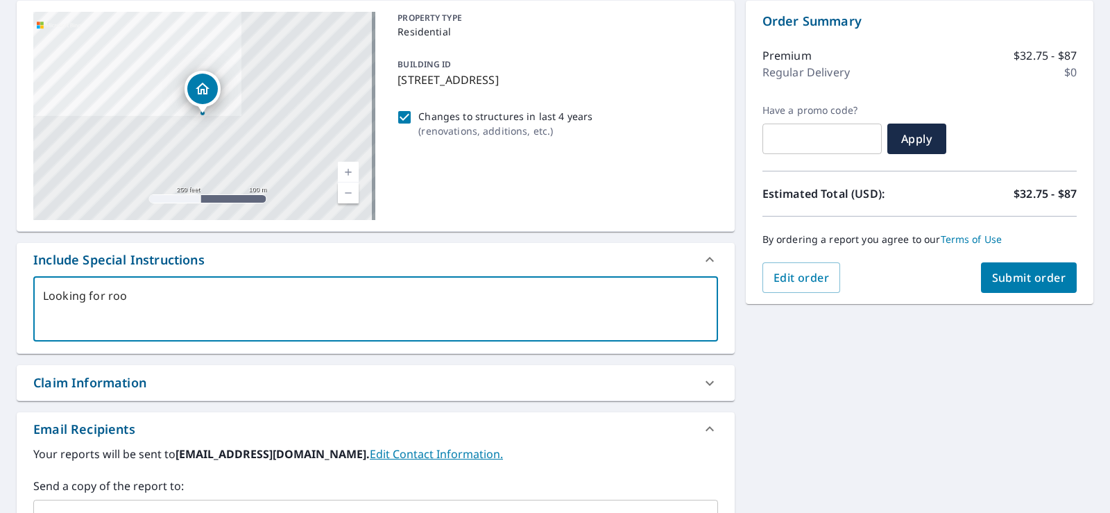
type textarea "Looking for roof"
type textarea "x"
type textarea "Looking for roof"
type textarea "x"
type textarea "Looking for roof p"
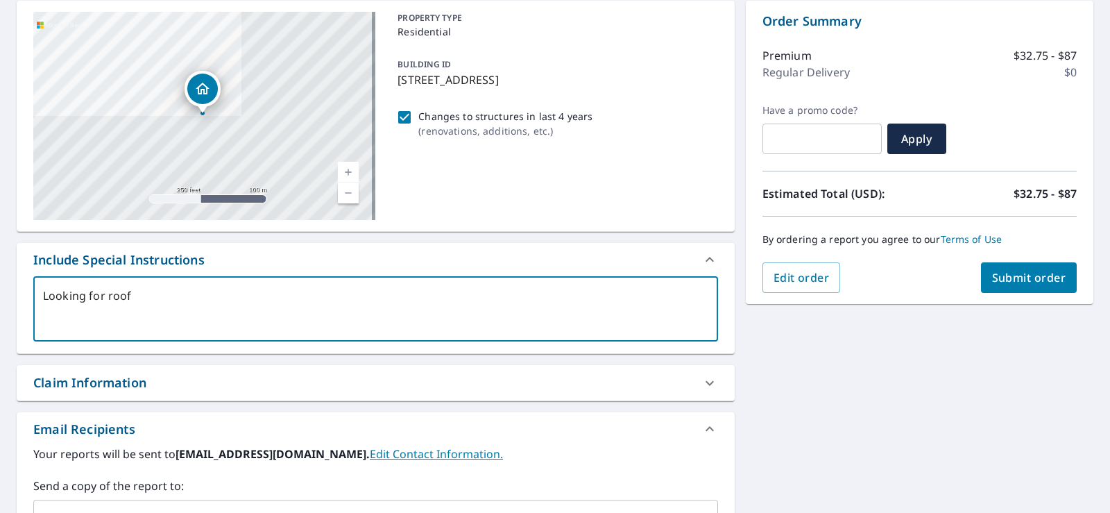
type textarea "x"
type textarea "Looking for roof pi"
type textarea "x"
type textarea "Looking for roof pic"
type textarea "x"
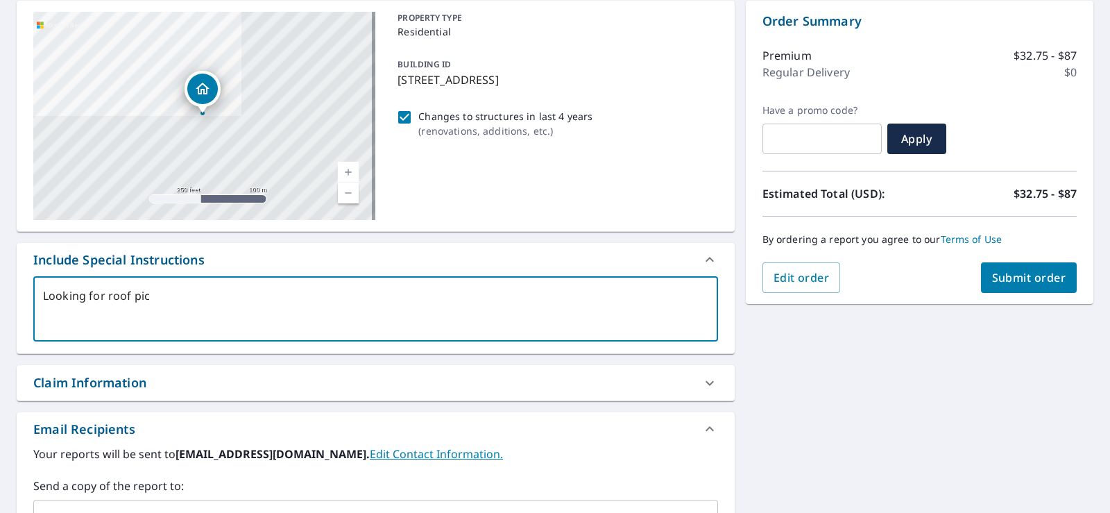
type textarea "Looking for roof pict"
type textarea "x"
type textarea "Looking for roof pictu"
type textarea "x"
type textarea "Looking for roof pictur"
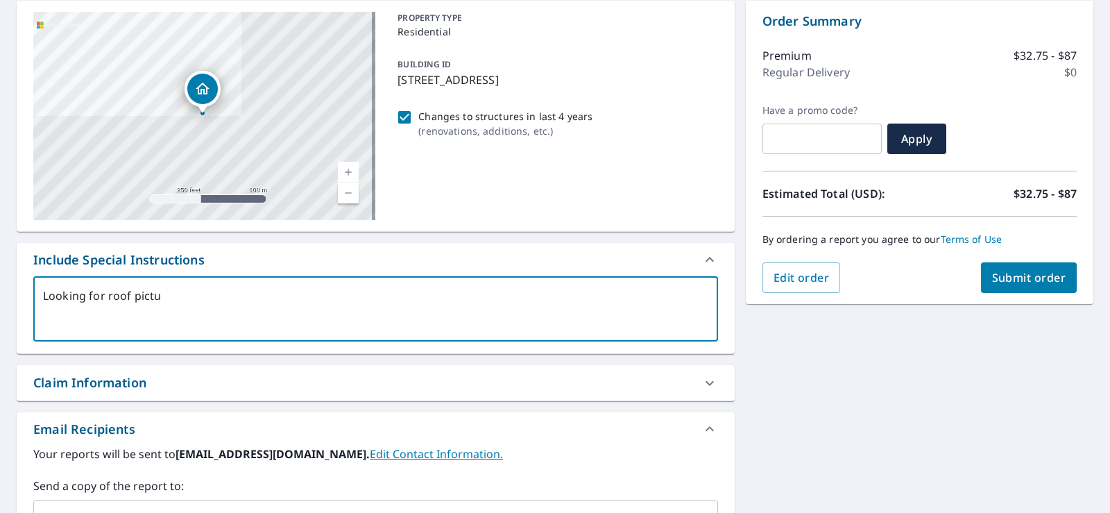
type textarea "x"
type textarea "Looking for roof picture"
type textarea "x"
type textarea "Looking for roof pictures"
type textarea "x"
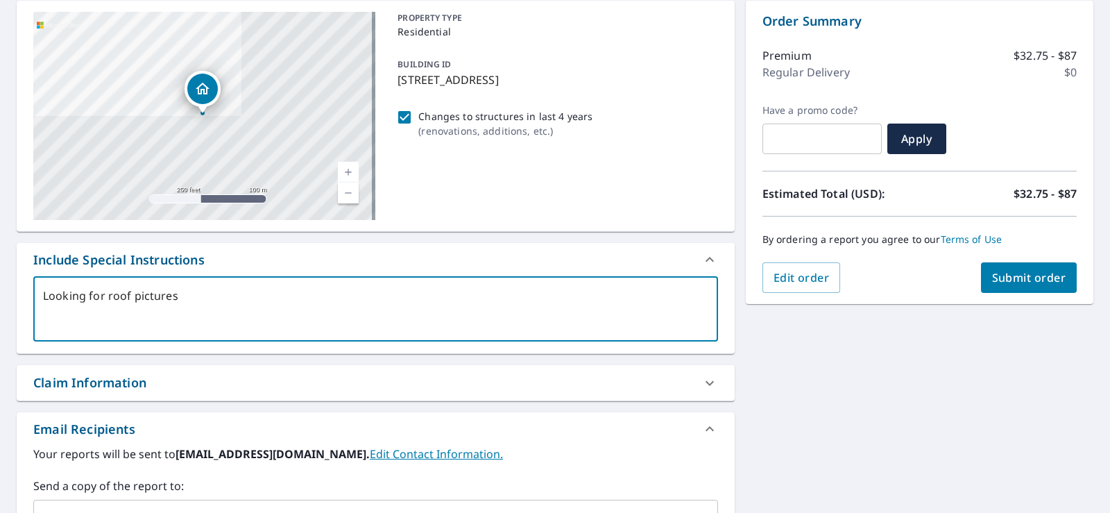
type textarea "Looking for roof pictures"
type textarea "x"
type textarea "Looking for roof pictures o"
type textarea "x"
type textarea "Looking for roof pictures on"
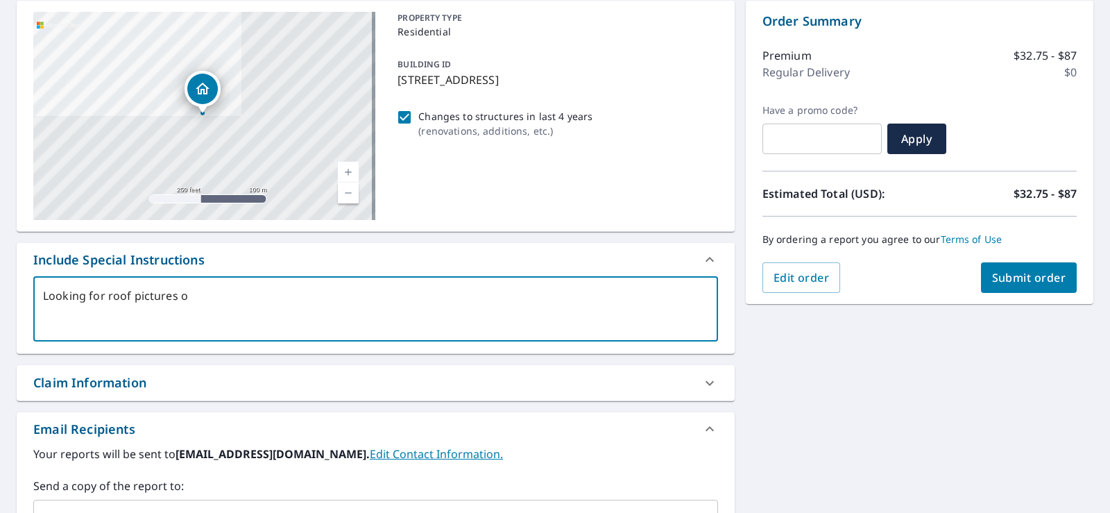
type textarea "x"
type textarea "Looking for roof pictures on"
type textarea "x"
type textarea "Looking for roof pictures on 2"
type textarea "x"
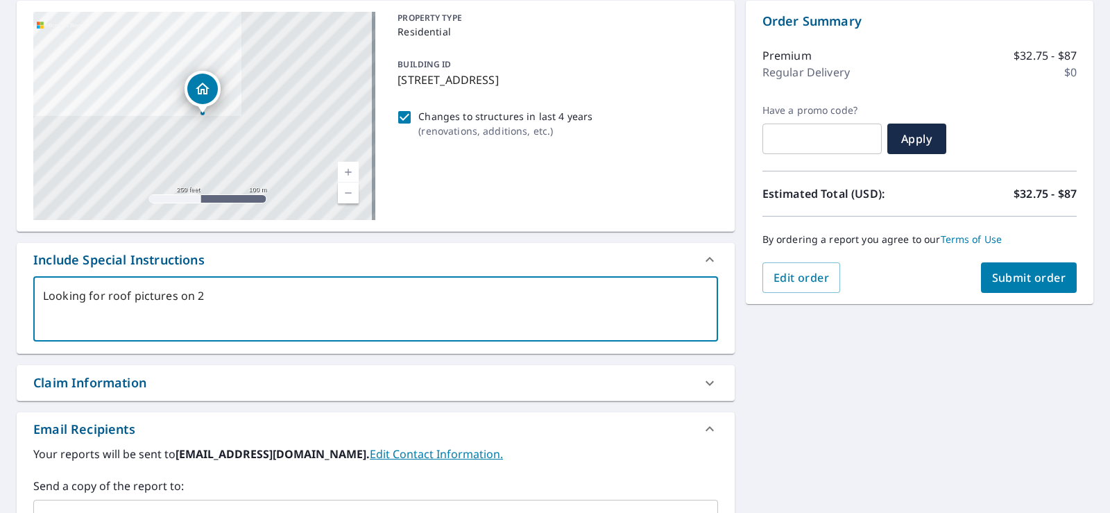
type textarea "Looking for roof pictures on 2"
type textarea "x"
type textarea "Looking for roof pictures on 2 d"
type textarea "x"
type textarea "Looking for roof pictures on 2 da"
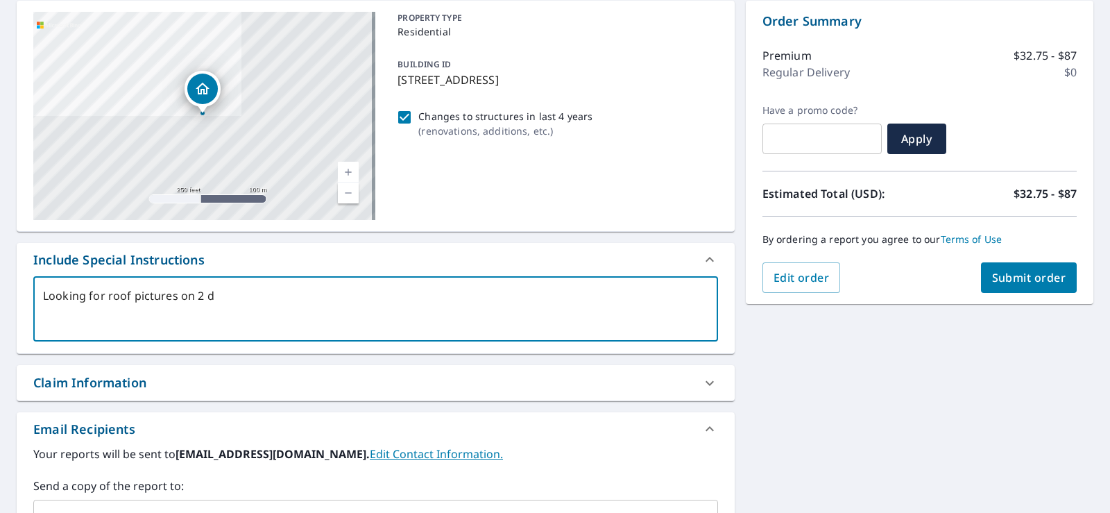
type textarea "x"
type textarea "Looking for roof pictures on 2 dat"
type textarea "x"
type textarea "Looking for roof pictures on 2 date"
type textarea "x"
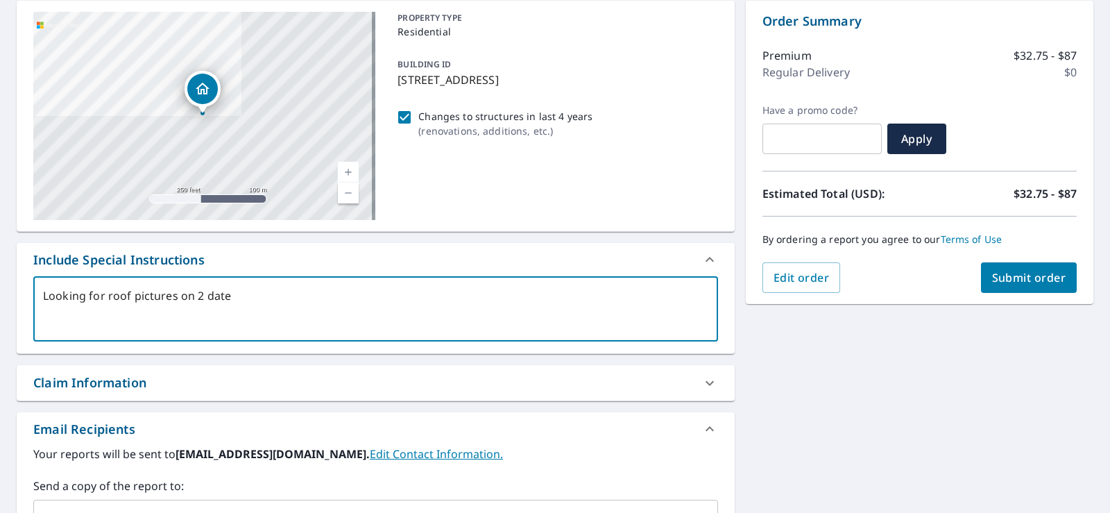
type textarea "Looking for roof pictures on 2 dates"
type textarea "x"
type textarea "Looking for roof pictures on 2 dates:"
type textarea "x"
type textarea "Looking for roof pictures on 2 dates:"
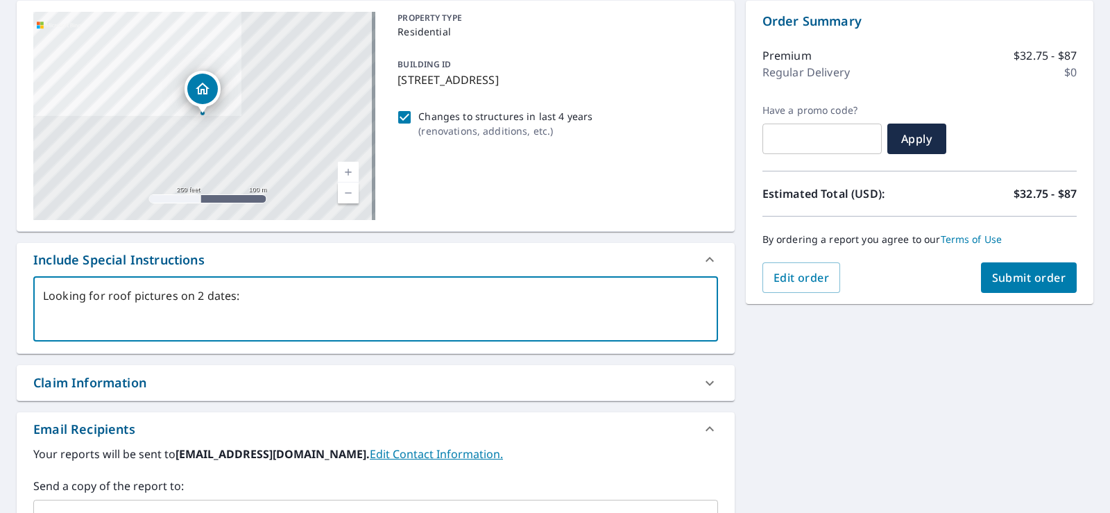
type textarea "x"
type textarea "Looking for roof pictures on 2 dates: J"
type textarea "x"
type textarea "Looking for roof pictures on 2 dates: [PERSON_NAME]"
type textarea "x"
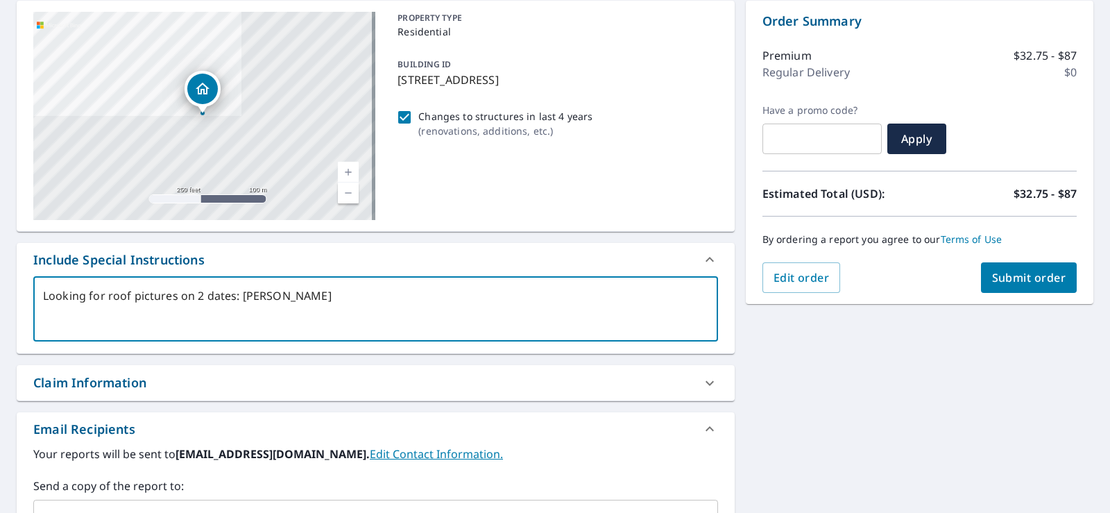
type textarea "Looking for roof pictures on 2 dates: Jan"
type textarea "x"
type textarea "Looking for roof pictures on 2 dates: Janu"
type textarea "x"
type textarea "Looking for roof pictures on 2 dates: Janua"
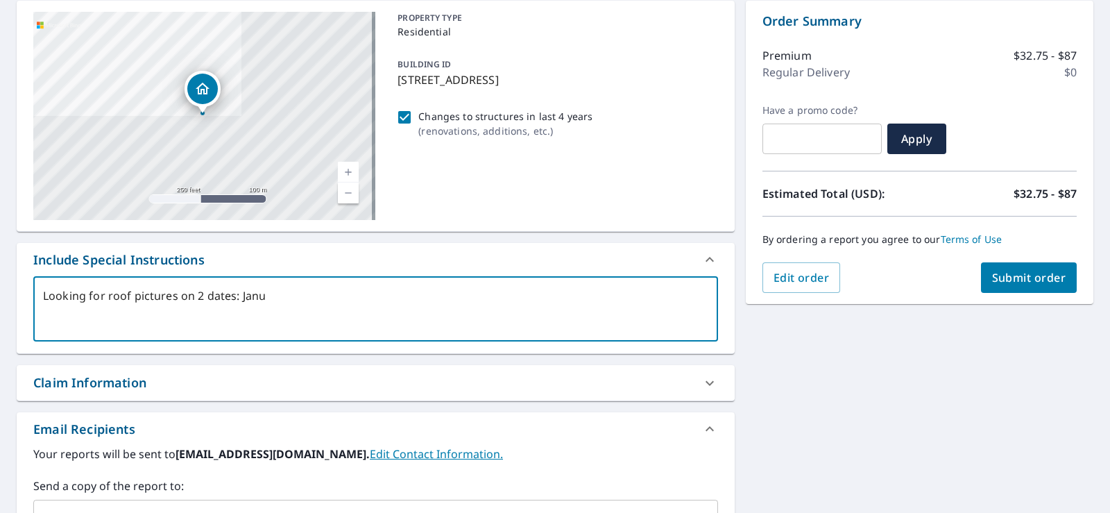
type textarea "x"
type textarea "Looking for roof pictures on 2 dates: Januar"
type textarea "x"
type textarea "Looking for roof pictures on 2 dates: January"
type textarea "x"
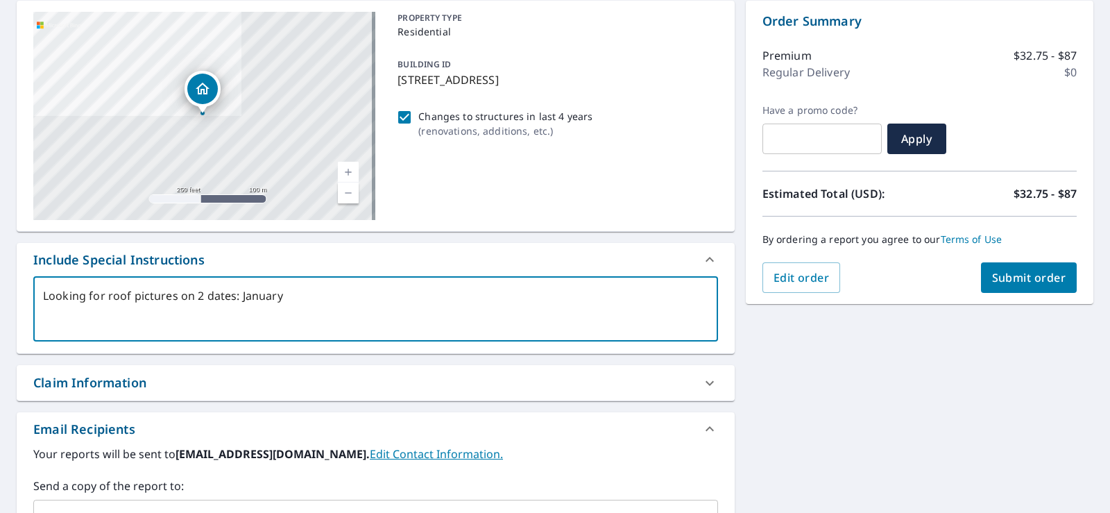
type textarea "Looking for roof pictures on 2 dates: January"
type textarea "x"
type textarea "Looking for roof pictures on 2 dates: [DATE]"
type textarea "x"
type textarea "Looking for roof pictures on 2 dates: [DATE]"
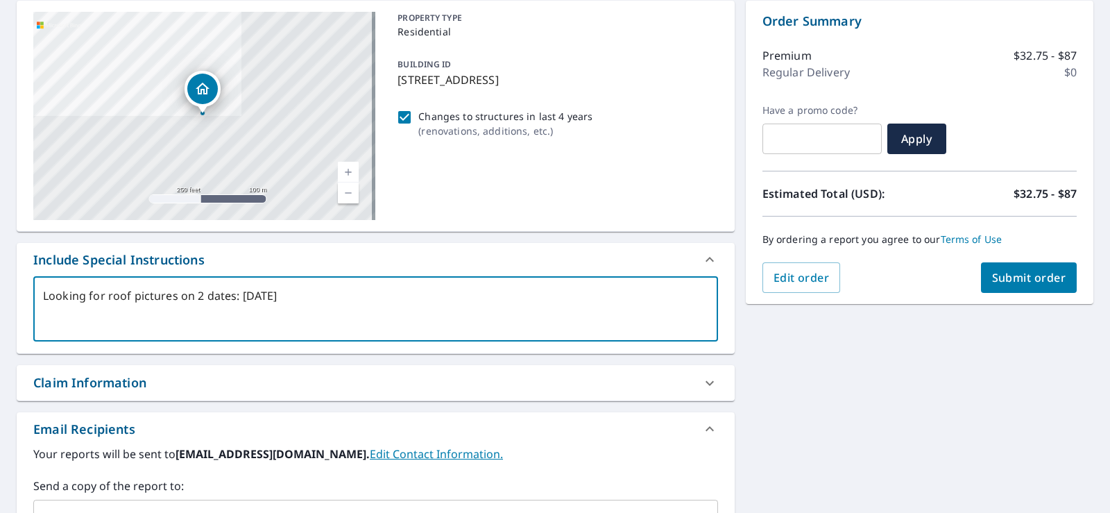
type textarea "x"
type textarea "Looking for roof pictures on 2 dates: [DATE]"
type textarea "x"
type textarea "Looking for roof pictures on 2 dates: [DATE],"
type textarea "x"
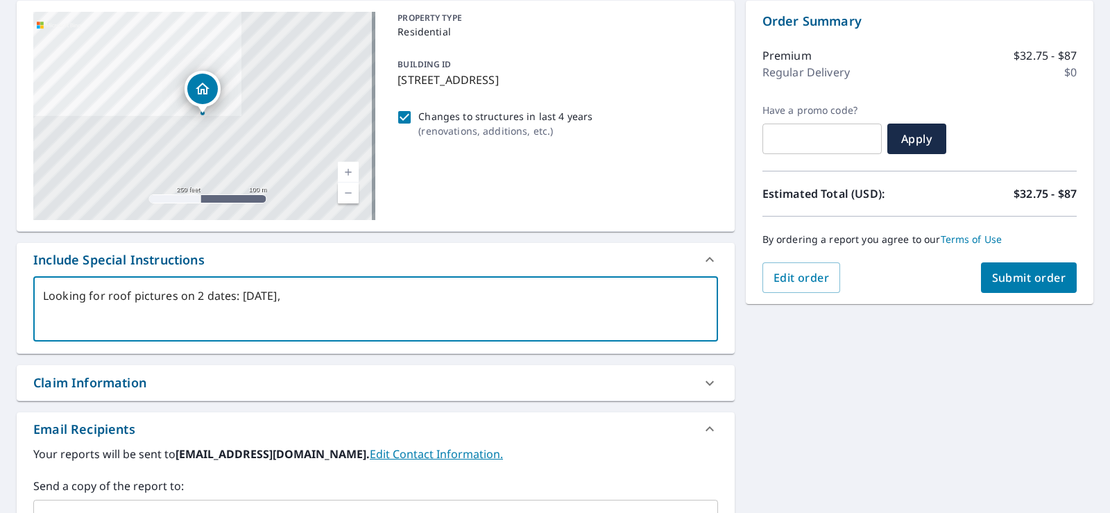
type textarea "Looking for roof pictures on 2 dates: [DATE],"
type textarea "x"
type textarea "Looking for roof pictures on 2 dates: [DATE], 2"
type textarea "x"
type textarea "Looking for roof pictures on 2 dates: [DATE]"
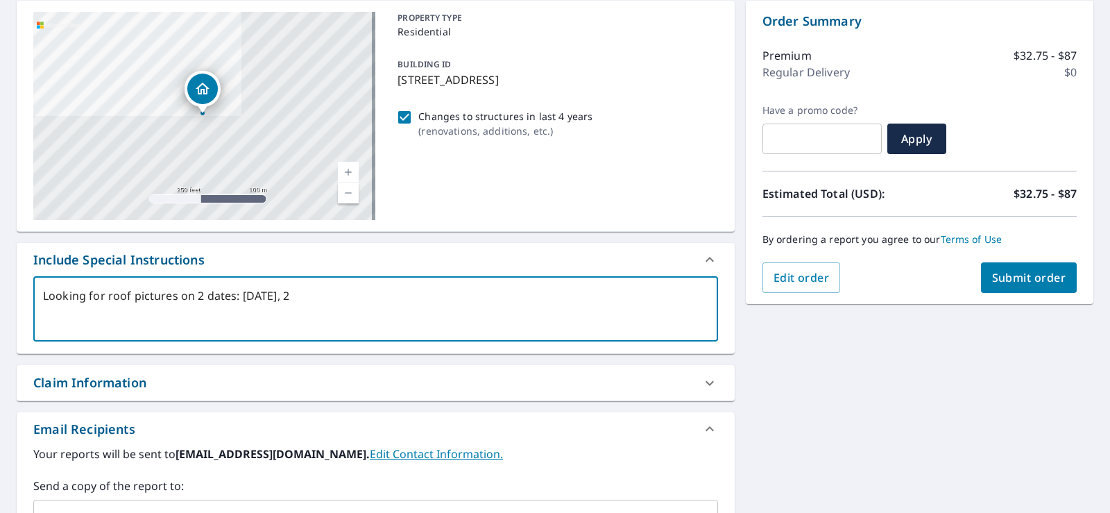
type textarea "x"
type textarea "Looking for roof pictures on 2 dates: [DATE], 202"
type textarea "x"
type textarea "Looking for roof pictures on 2 dates: [DATE]"
type textarea "x"
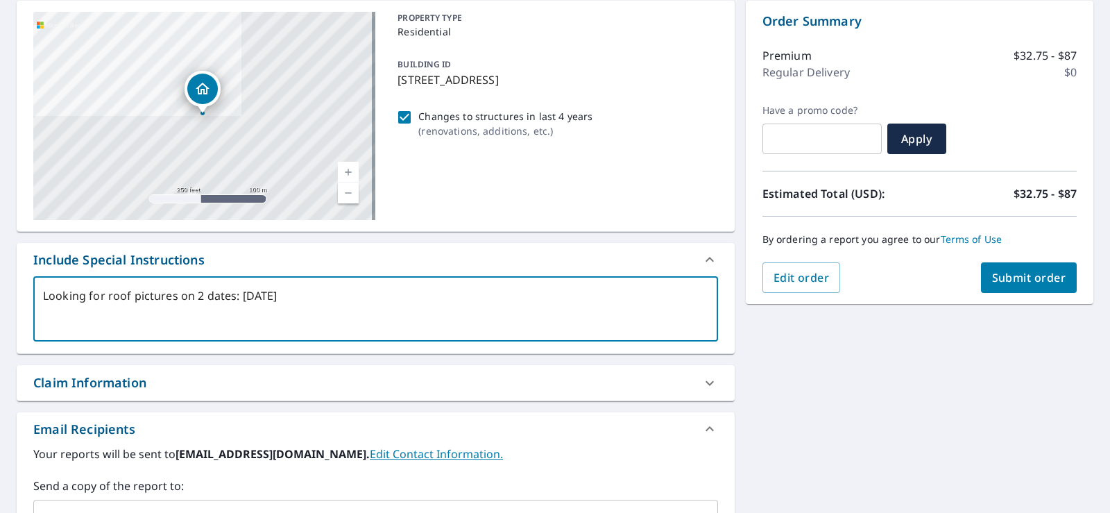
type textarea "Looking for roof pictures on 2 dates: [DATE]"
type textarea "x"
type textarea "Looking for roof pictures on 2 dates: [DATE] a"
type textarea "x"
type textarea "Looking for roof pictures on 2 dates: [DATE] an"
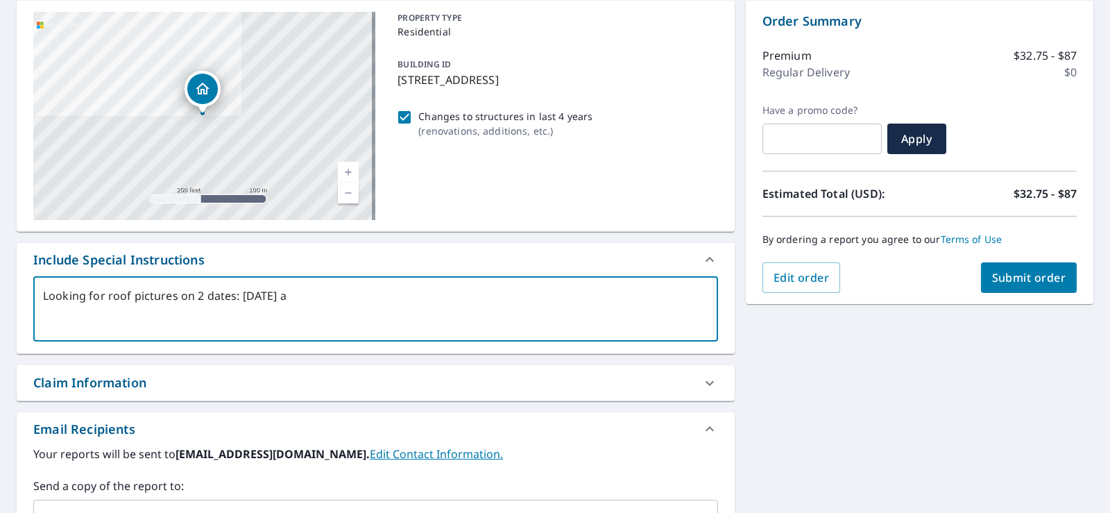
type textarea "x"
type textarea "Looking for roof pictures on 2 dates: [DATE] and"
type textarea "x"
type textarea "Looking for roof pictures on 2 dates: [DATE] and"
type textarea "x"
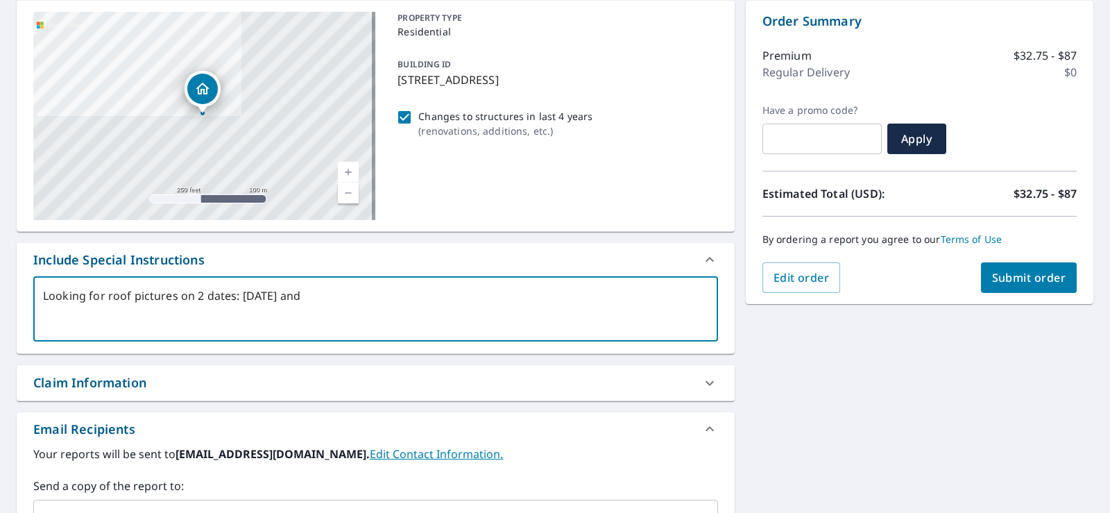
type textarea "Looking for roof pictures on 2 dates: [DATE] and J"
type textarea "x"
type textarea "Looking for roof pictures on 2 dates: [DATE] and Ja"
type textarea "x"
type textarea "Looking for roof pictures on 2 dates: [DATE] and Jan"
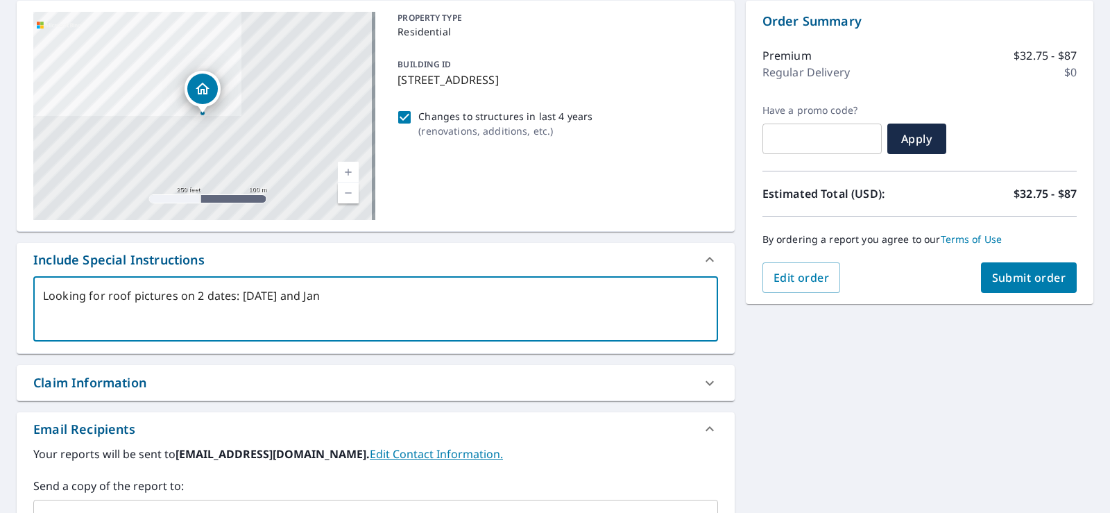
type textarea "x"
type textarea "Looking for roof pictures on 2 dates: [DATE] and Janu"
type textarea "x"
type textarea "Looking for roof pictures on 2 dates: [DATE] and Janua"
type textarea "x"
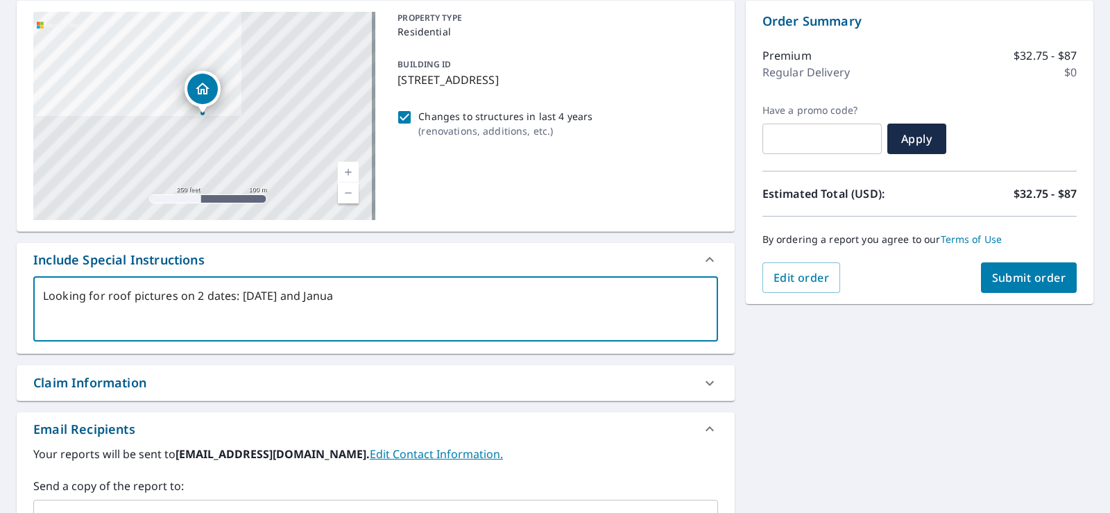
type textarea "Looking for roof pictures on 2 dates: [DATE] and Januar"
type textarea "x"
type textarea "Looking for roof pictures on 2 dates: [DATE] and January"
type textarea "x"
type textarea "Looking for roof pictures on 2 dates: [DATE] and January"
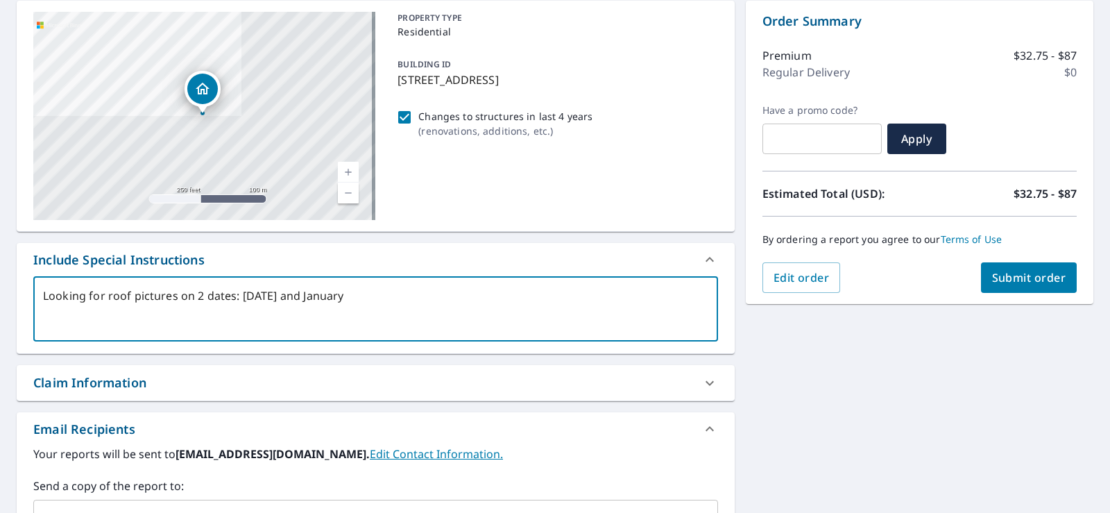
type textarea "x"
type textarea "Looking for roof pictures on 2 dates: [DATE] and [DATE]"
type textarea "x"
type textarea "Looking for roof pictures on 2 dates: [DATE] and [DATE]"
type textarea "x"
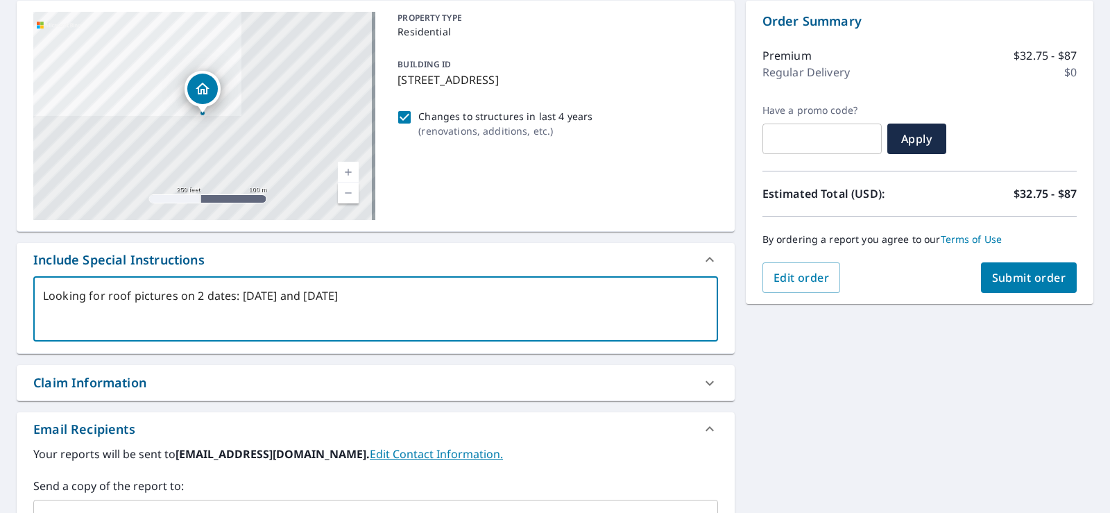
type textarea "Looking for roof pictures on 2 dates: [DATE] and [DATE],"
type textarea "x"
type textarea "Looking for roof pictures on 2 dates: [DATE] and [DATE],"
type textarea "x"
type textarea "Looking for roof pictures on 2 dates: [DATE] and [DATE], 2"
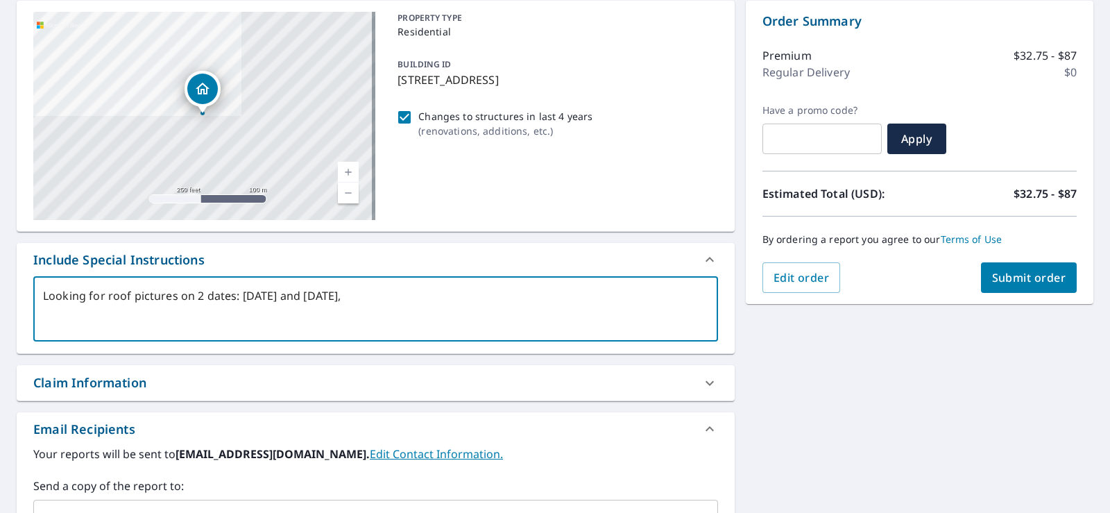
type textarea "x"
type textarea "Looking for roof pictures on 2 dates: [DATE] and [DATE]"
type textarea "x"
type textarea "Looking for roof pictures on 2 dates: [DATE] and [DATE], 202"
type textarea "x"
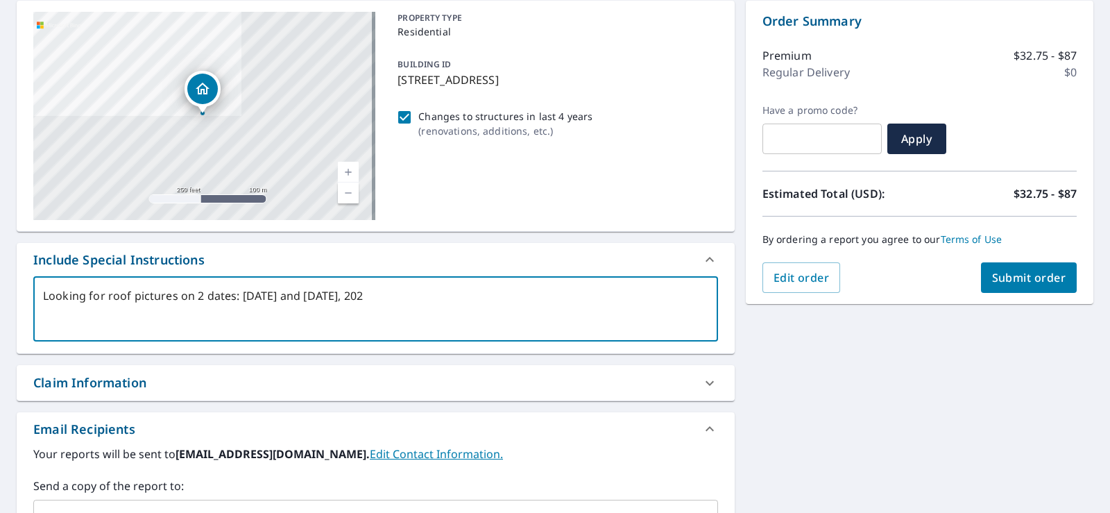
type textarea "Looking for roof pictures on 2 dates: [DATE] and [DATE]"
type textarea "x"
type textarea "Looking for roof pictures on 2 dates: [DATE] and [DATE]."
type textarea "x"
type textarea "Looking for roof pictures on 2 dates: [DATE] and [DATE]."
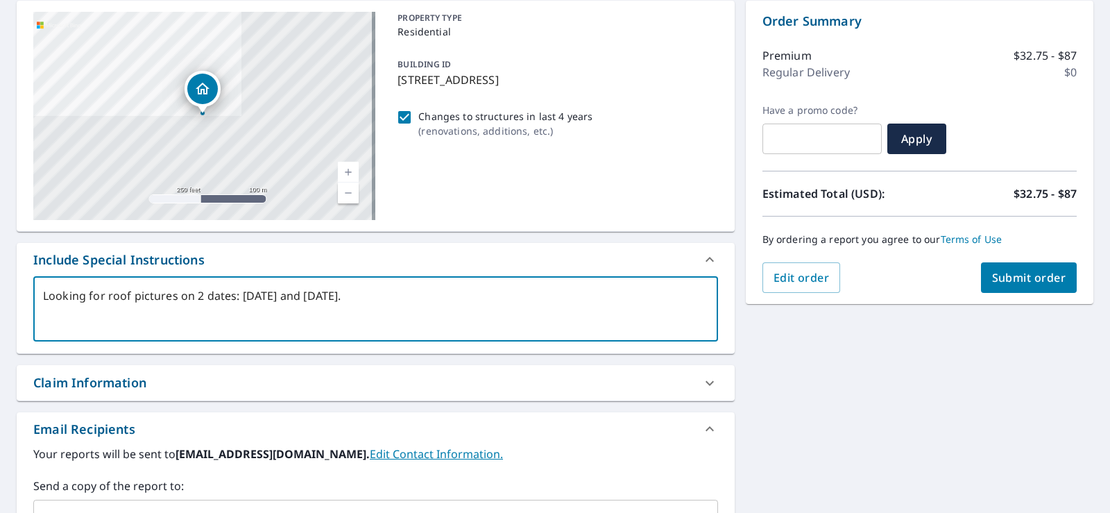
type textarea "x"
type textarea "Looking for roof pictures on 2 dates: [DATE] and [DATE]. C"
type textarea "x"
type textarea "Looking for roof pictures on 2 dates: [DATE] and [DATE]. Co"
type textarea "x"
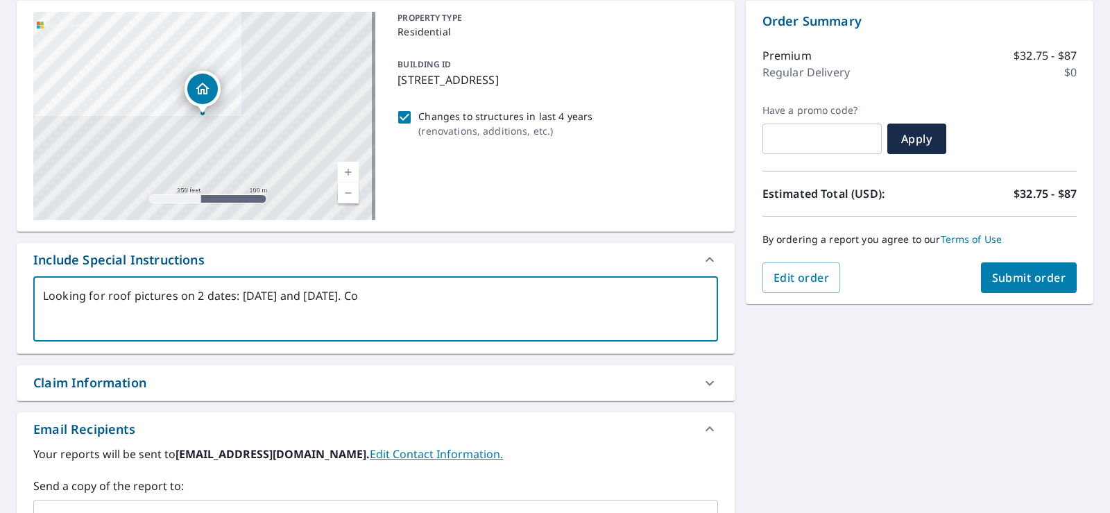
type textarea "Looking for roof pictures on 2 dates: [DATE] and [DATE]. Con"
type textarea "x"
type textarea "Looking for roof pictures on 2 dates: [DATE] and [DATE]. Cons"
type textarea "x"
type textarea "Looking for roof pictures on 2 dates: [DATE] and [DATE]. Consi"
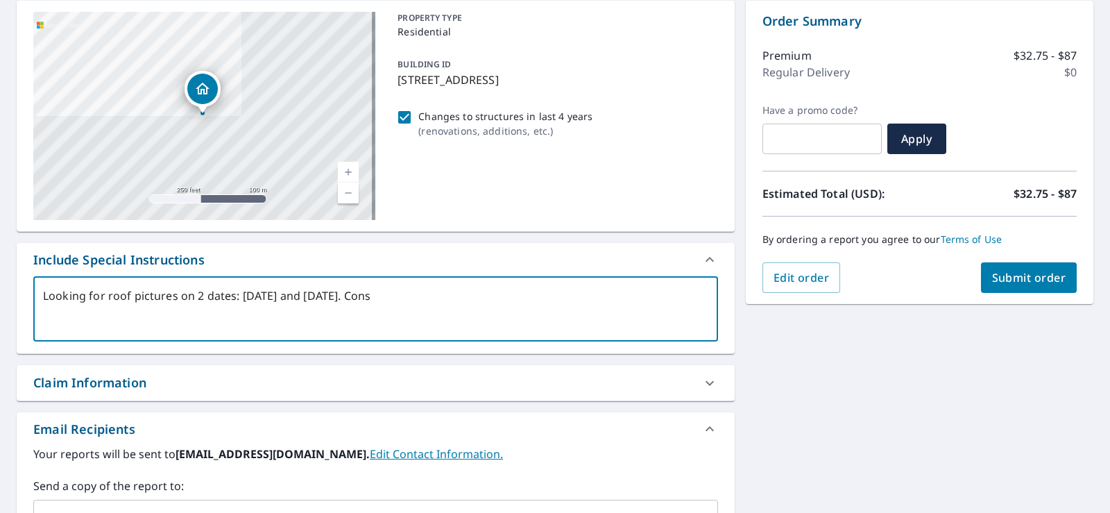
type textarea "x"
type textarea "Looking for roof pictures on 2 dates: [DATE] and [DATE]. Consin"
type textarea "x"
type textarea "Looking for roof pictures on 2 dates: [DATE] and [DATE]. Consint"
type textarea "x"
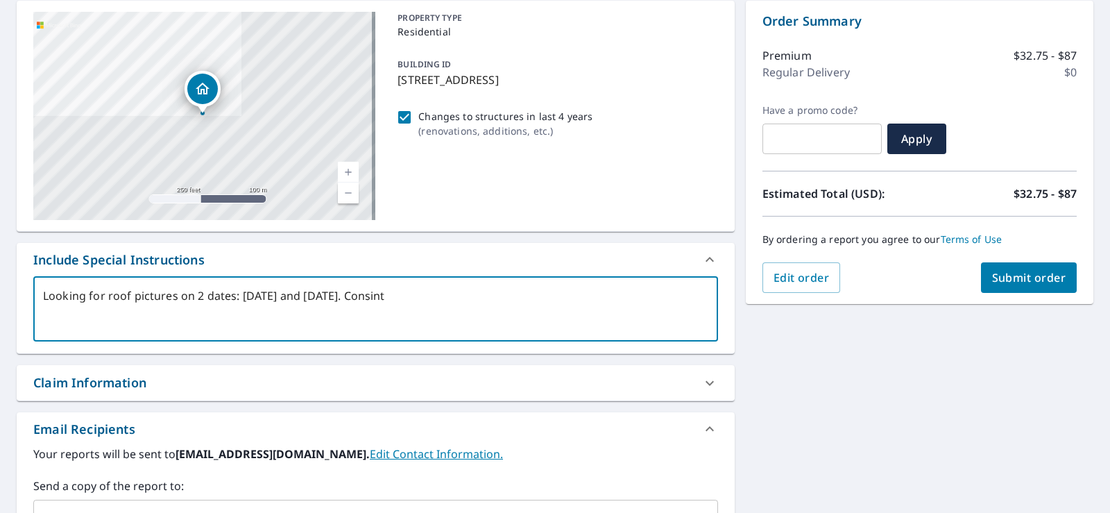
type textarea "Looking for roof pictures on 2 dates: [DATE] and [DATE]. Consintr"
type textarea "x"
type textarea "Looking for roof pictures on 2 dates: [DATE] and [DATE]. Consintra"
type textarea "x"
type textarea "Looking for roof pictures on 2 dates: [DATE] and [DATE]. Consintrat"
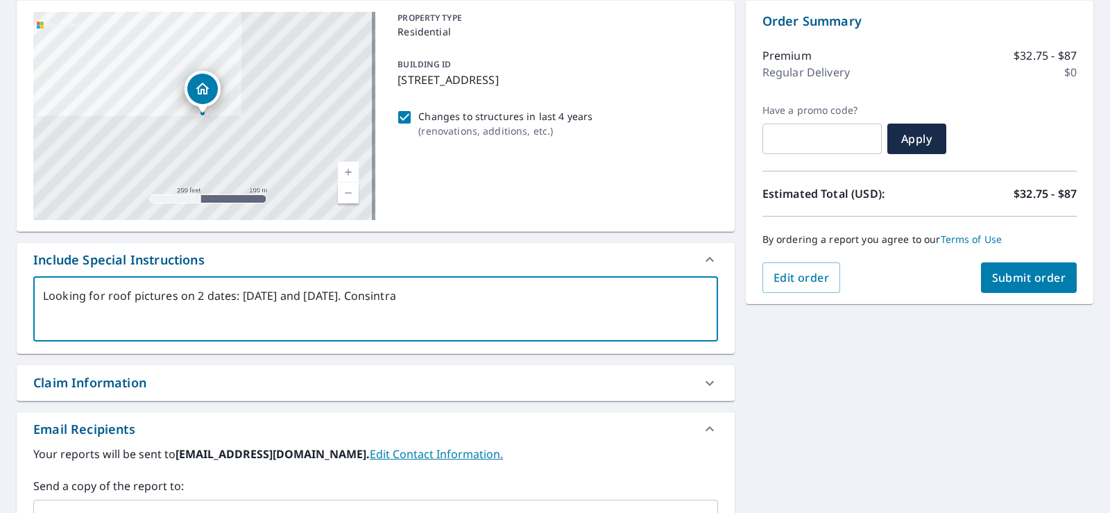
type textarea "x"
type textarea "Looking for roof pictures on 2 dates: [DATE] and [DATE]. Consintrati"
type textarea "x"
type textarea "Looking for roof pictures on 2 dates: [DATE] and [DATE]. Consintratin"
type textarea "x"
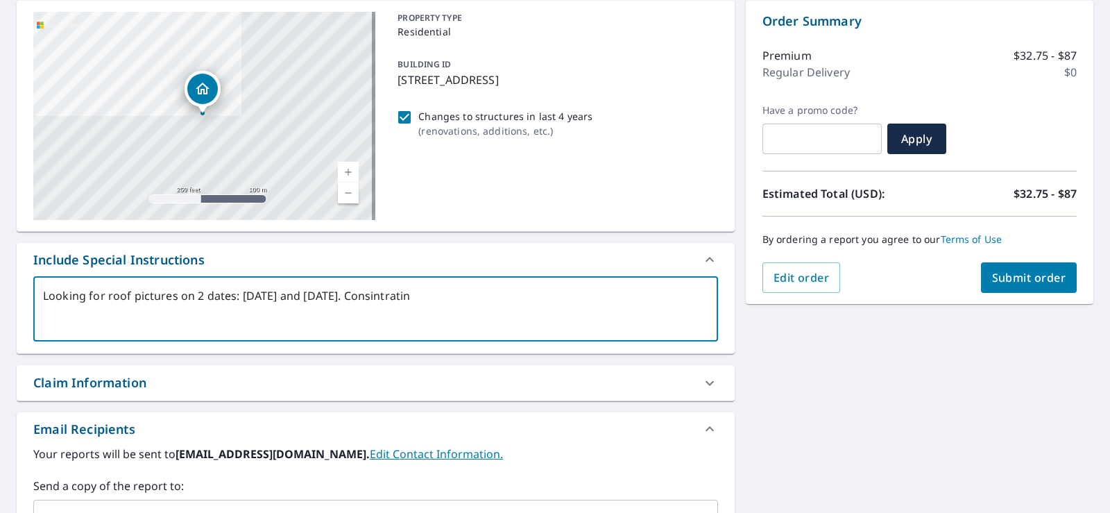
type textarea "Looking for roof pictures on 2 dates: [DATE] and [DATE]. Consintrating"
type textarea "x"
type textarea "Looking for roof pictures on 2 dates: [DATE] and [DATE]. Consintrating"
type textarea "x"
click at [479, 305] on textarea "Looking for roof pictures on 2 dates: [DATE] and [DATE]. Consintrating" at bounding box center [375, 309] width 665 height 40
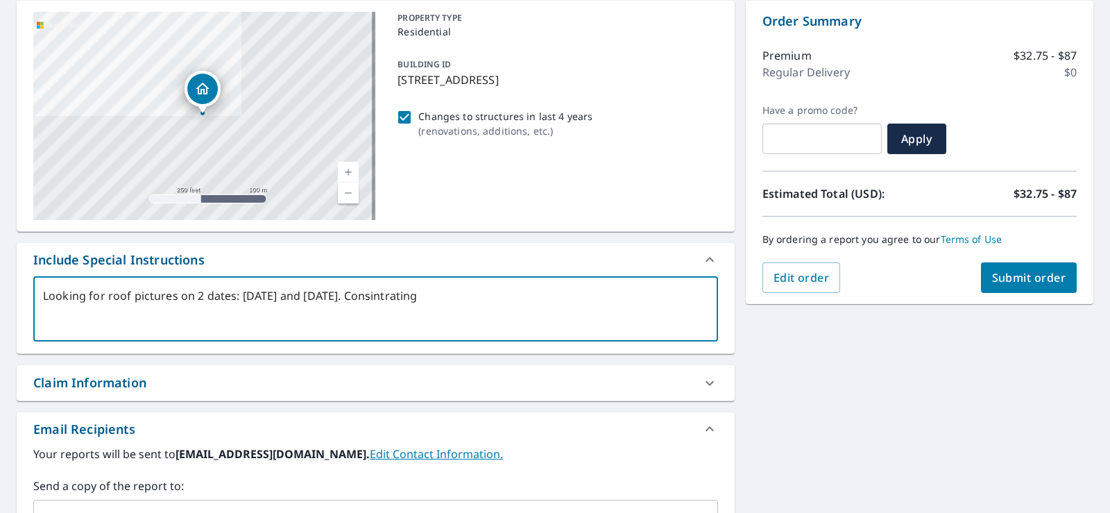
type textarea "Looking for roof pictures on 2 dates: [DATE] and [DATE]. Concentrating"
type textarea "x"
type textarea "Looking for roof pictures on 2 dates: [DATE] and [DATE]. Concentrating"
type textarea "x"
type textarea "Looking for roof pictures on 2 dates: [DATE] and [DATE]. Concentrating o"
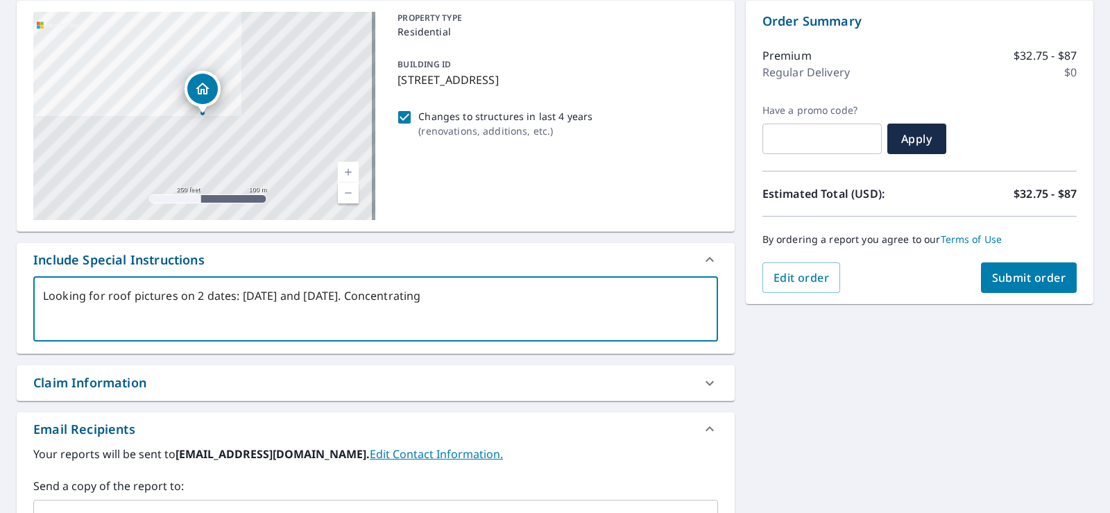
type textarea "x"
type textarea "Looking for roof pictures on 2 dates: [DATE] and [DATE]. Concentrating on"
type textarea "x"
type textarea "Looking for roof pictures on 2 dates: [DATE] and [DATE]. Concentrating on"
type textarea "x"
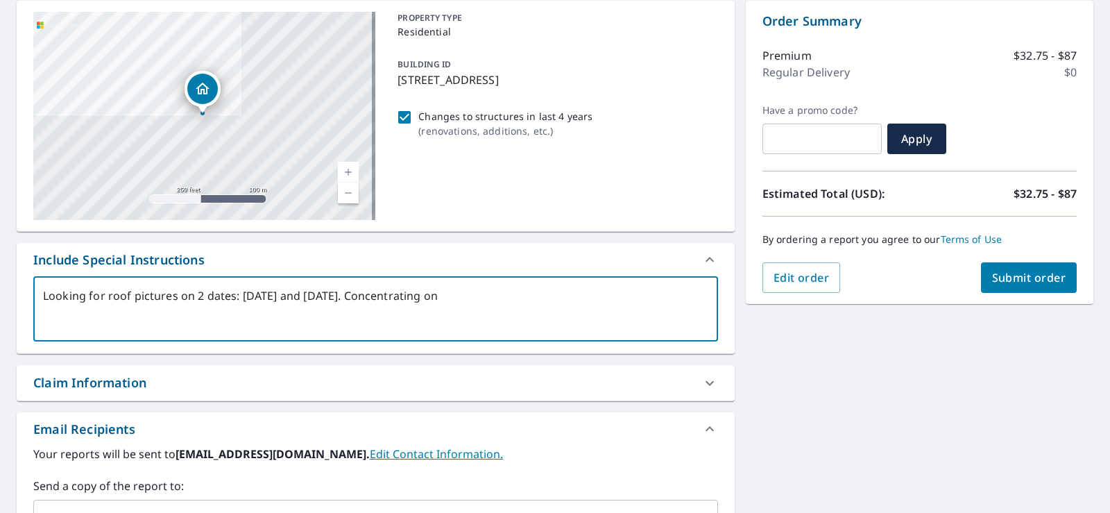
type textarea "Looking for roof pictures on 2 dates: [DATE] and [DATE]. Concentrating on t"
type textarea "x"
click at [556, 373] on div "Claim Information" at bounding box center [363, 382] width 660 height 19
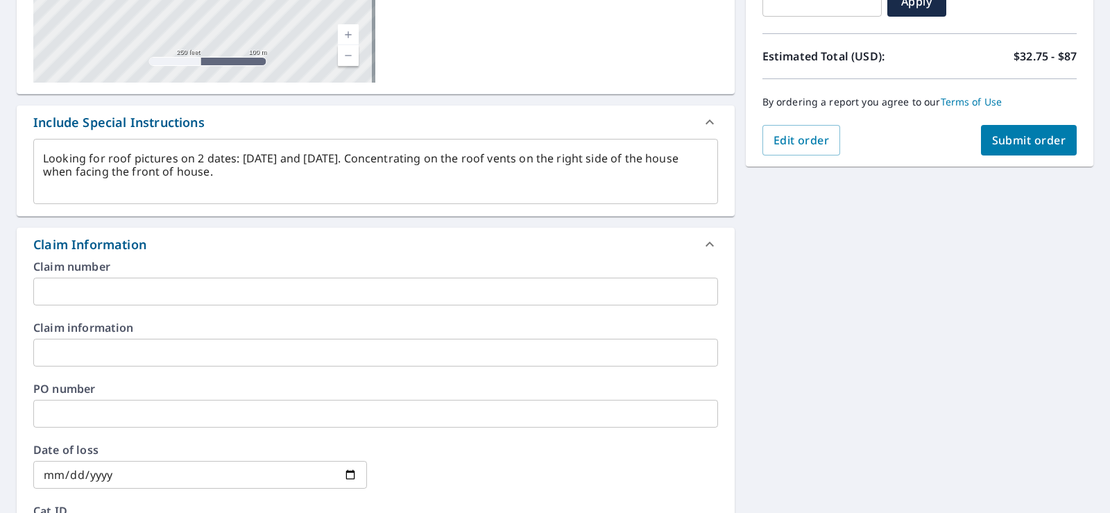
scroll to position [347, 0]
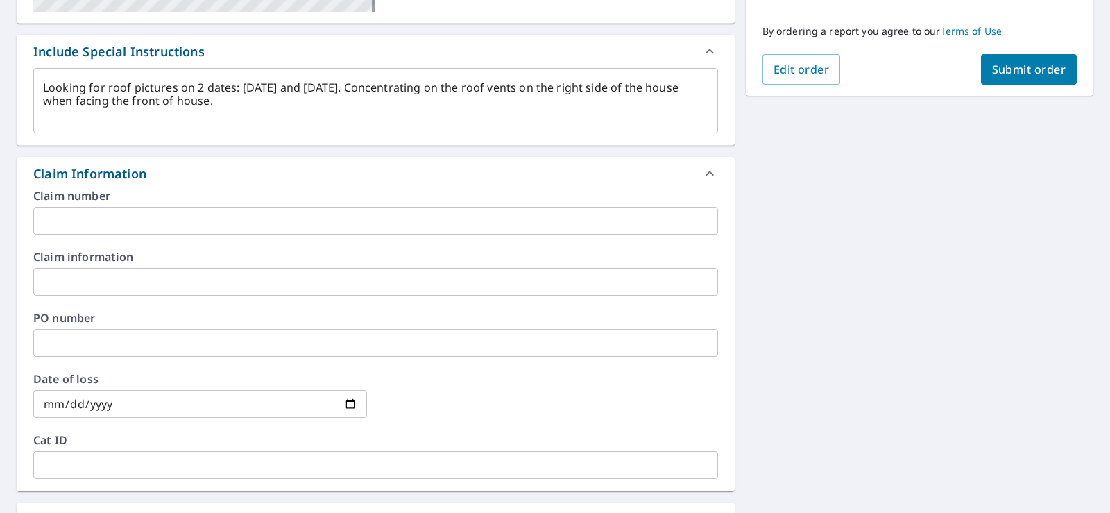
click at [44, 221] on input "text" at bounding box center [375, 221] width 685 height 28
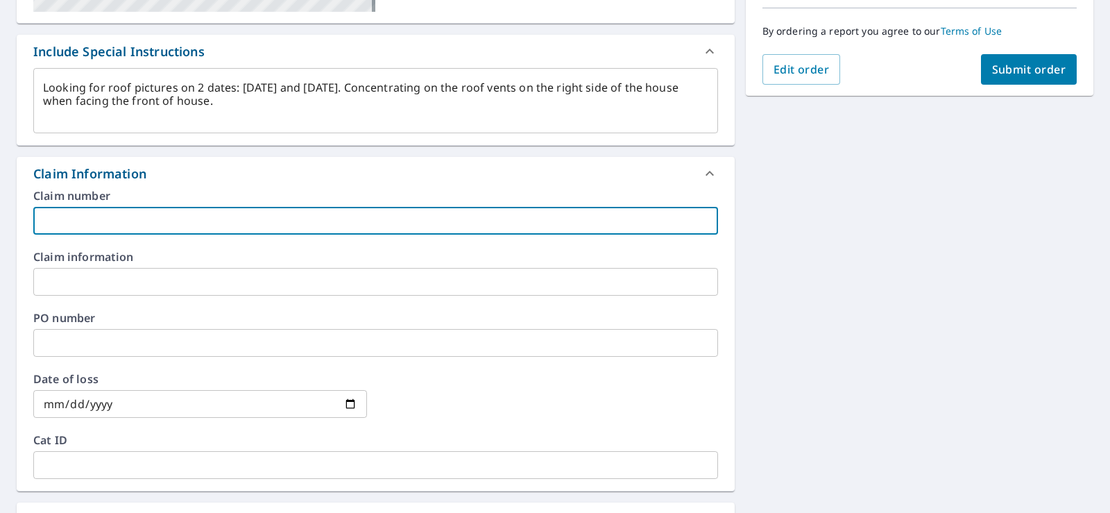
click at [44, 221] on input "text" at bounding box center [375, 221] width 685 height 28
click at [46, 407] on input "date" at bounding box center [200, 404] width 334 height 28
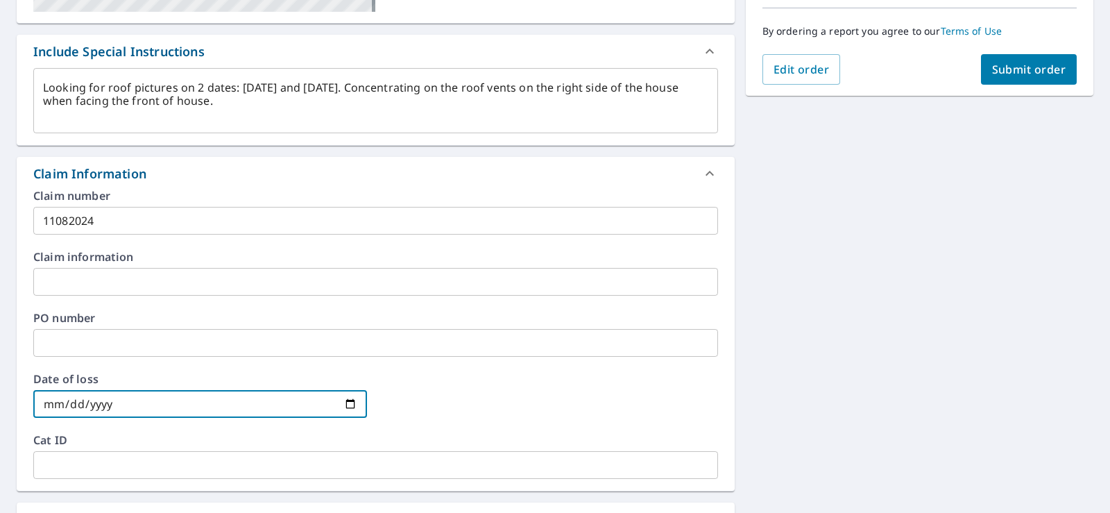
click at [348, 407] on input "date" at bounding box center [200, 404] width 334 height 28
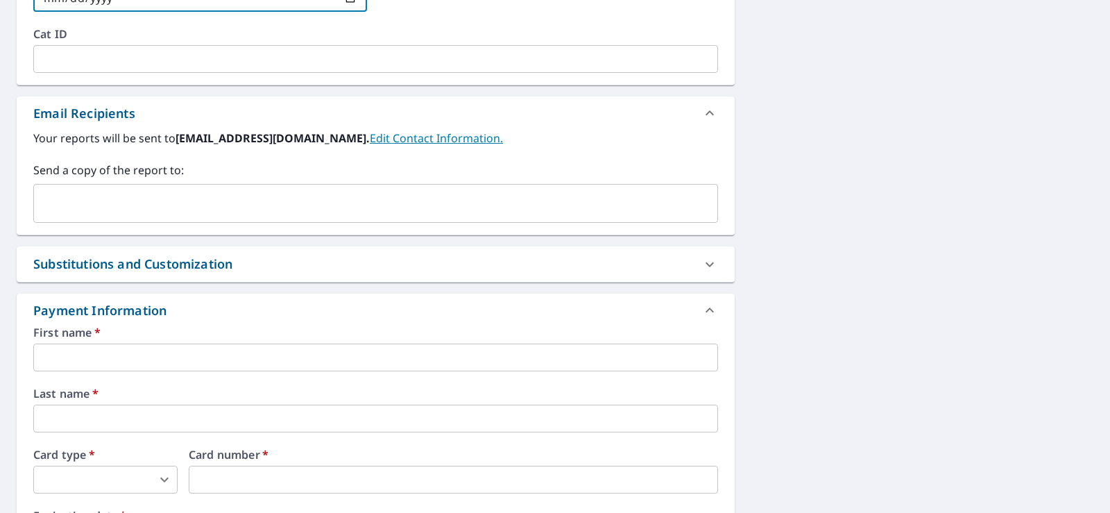
scroll to position [763, 0]
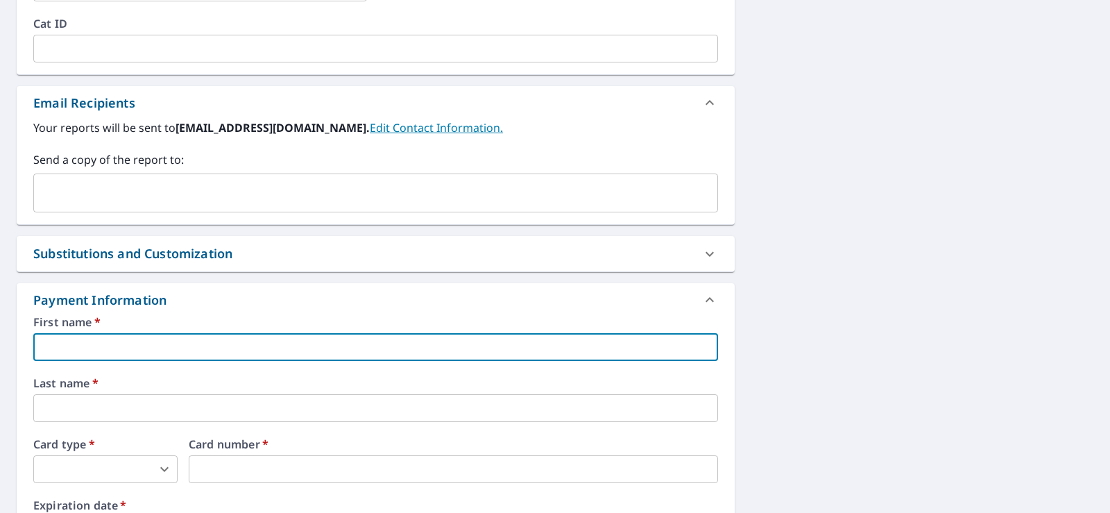
click at [58, 354] on input "text" at bounding box center [375, 347] width 685 height 28
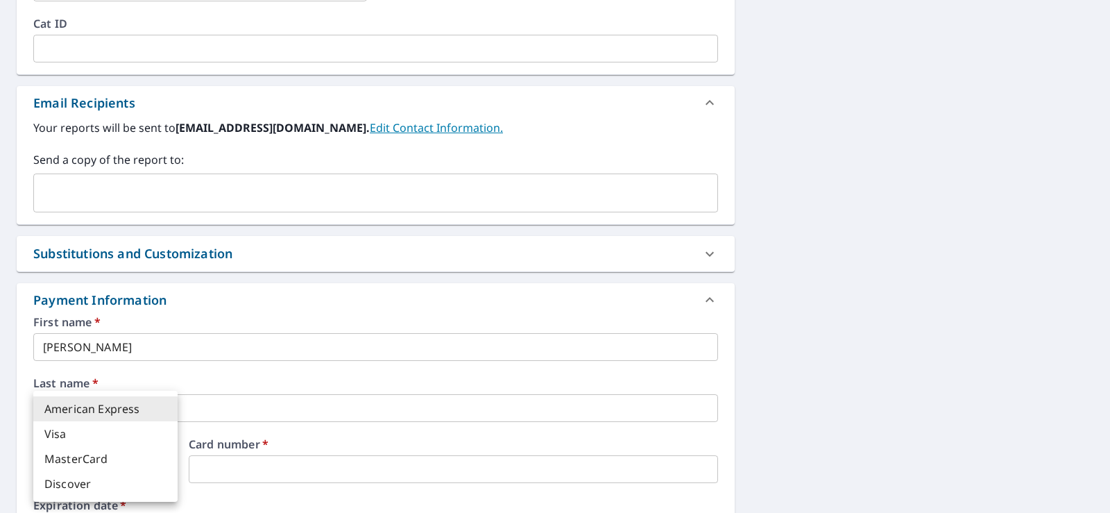
click at [164, 472] on body "MD MD Dashboard Order History Cancel Order MD Dashboard / Finalize Order Finali…" at bounding box center [555, 256] width 1110 height 513
click at [99, 461] on li "MasterCard" at bounding box center [105, 458] width 144 height 25
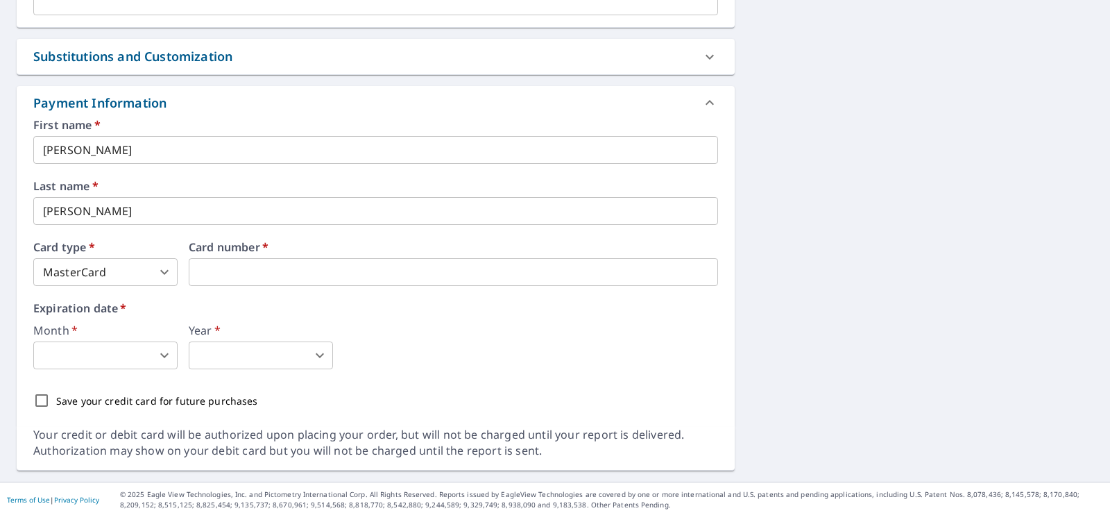
scroll to position [964, 0]
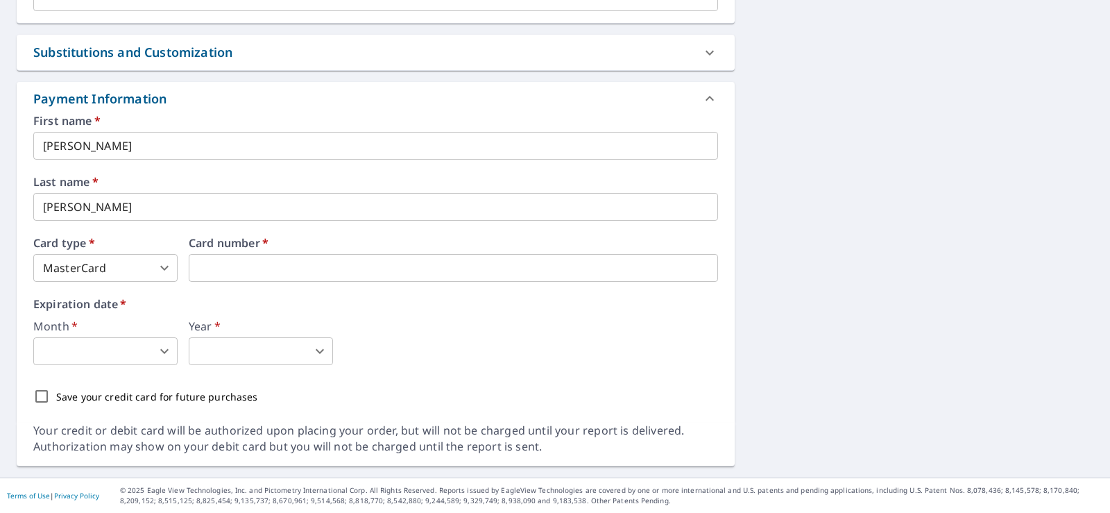
click at [164, 352] on body "MD MD Dashboard Order History Cancel Order MD Dashboard / Finalize Order Finali…" at bounding box center [555, 256] width 1110 height 513
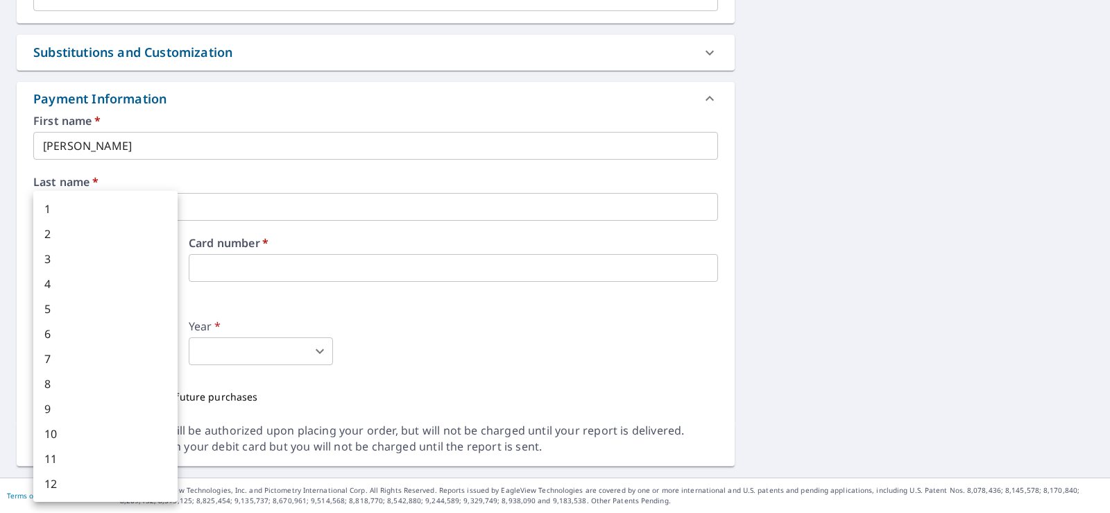
click at [42, 259] on li "3" at bounding box center [105, 258] width 144 height 25
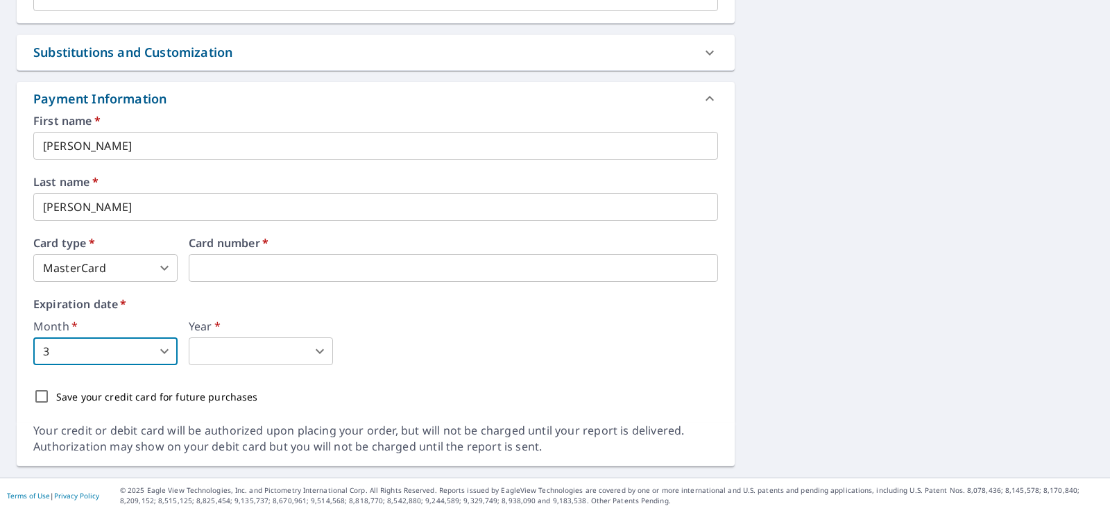
click at [220, 350] on body "MD MD Dashboard Order History Cancel Order MD Dashboard / Finalize Order Finali…" at bounding box center [555, 256] width 1110 height 513
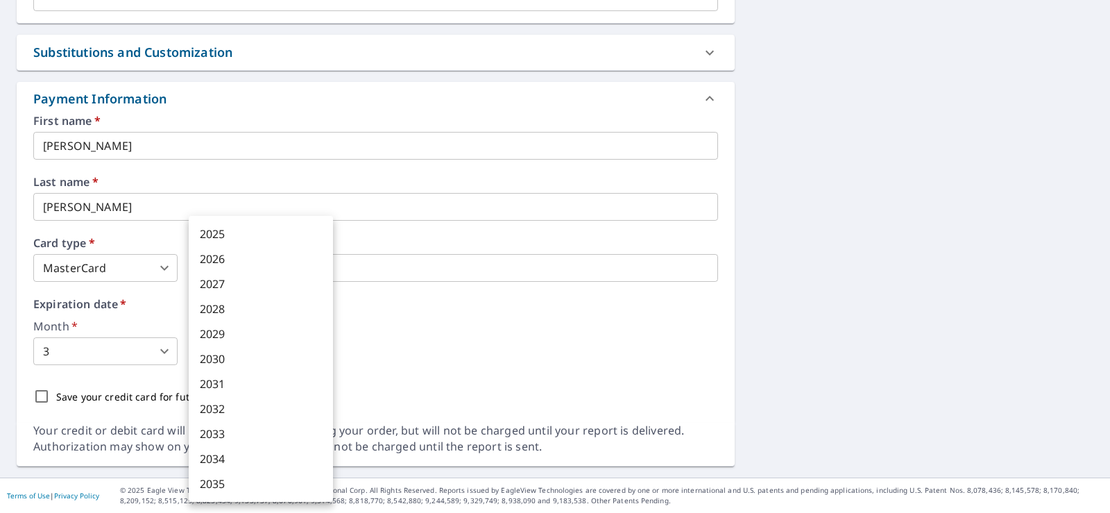
click at [232, 310] on li "2028" at bounding box center [261, 308] width 144 height 25
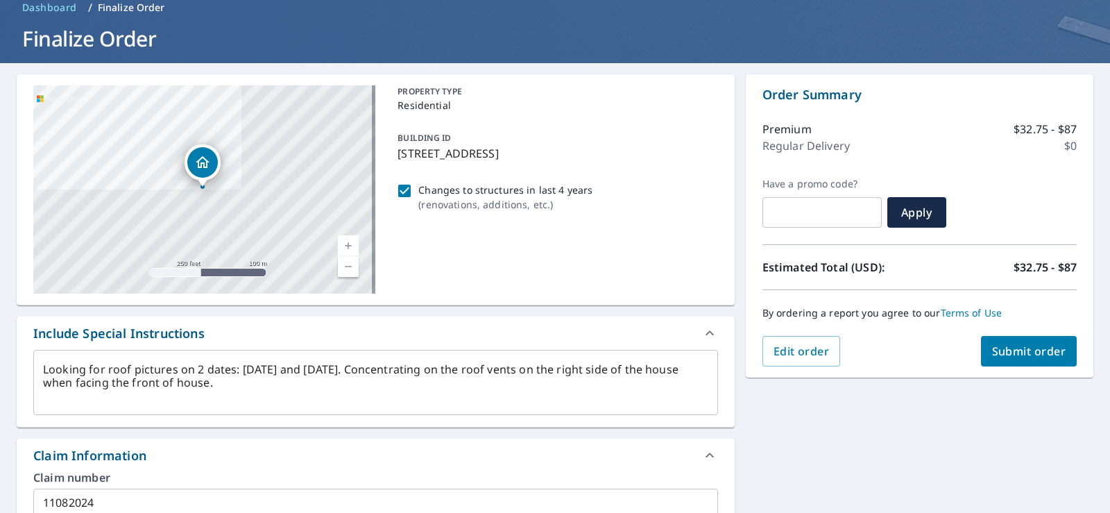
scroll to position [62, 0]
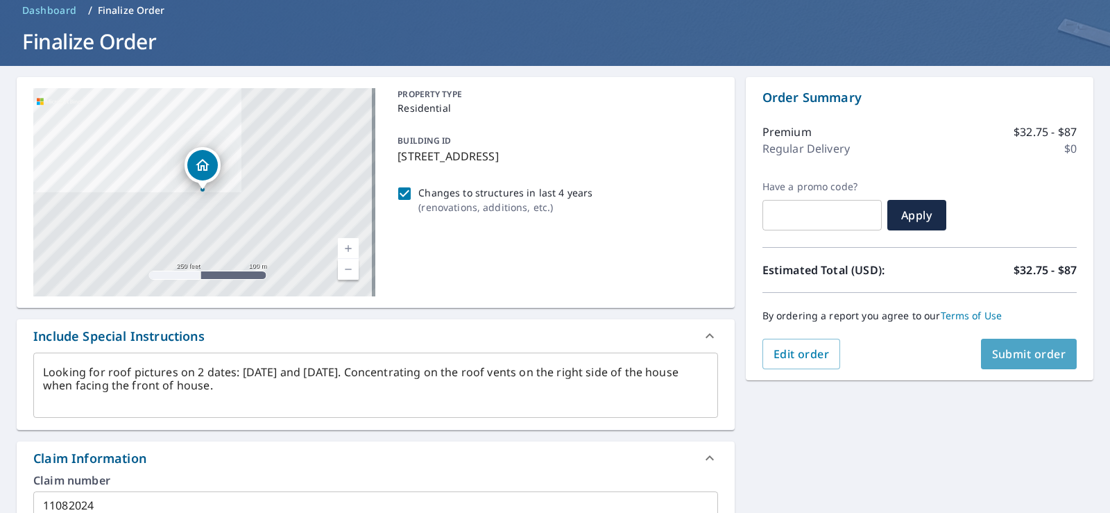
click at [998, 350] on span "Submit order" at bounding box center [1029, 353] width 74 height 15
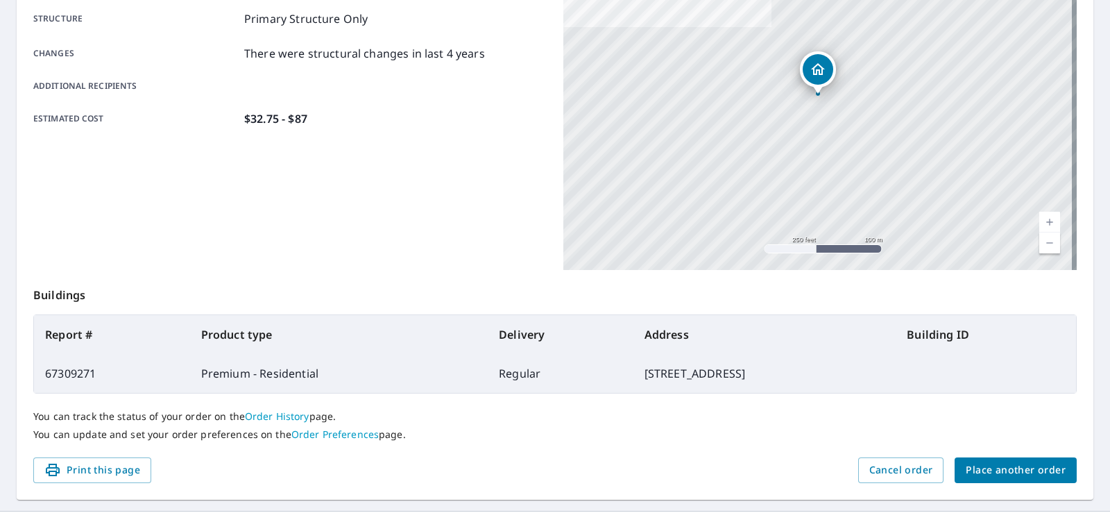
scroll to position [304, 0]
